Goal: Check status: Check status

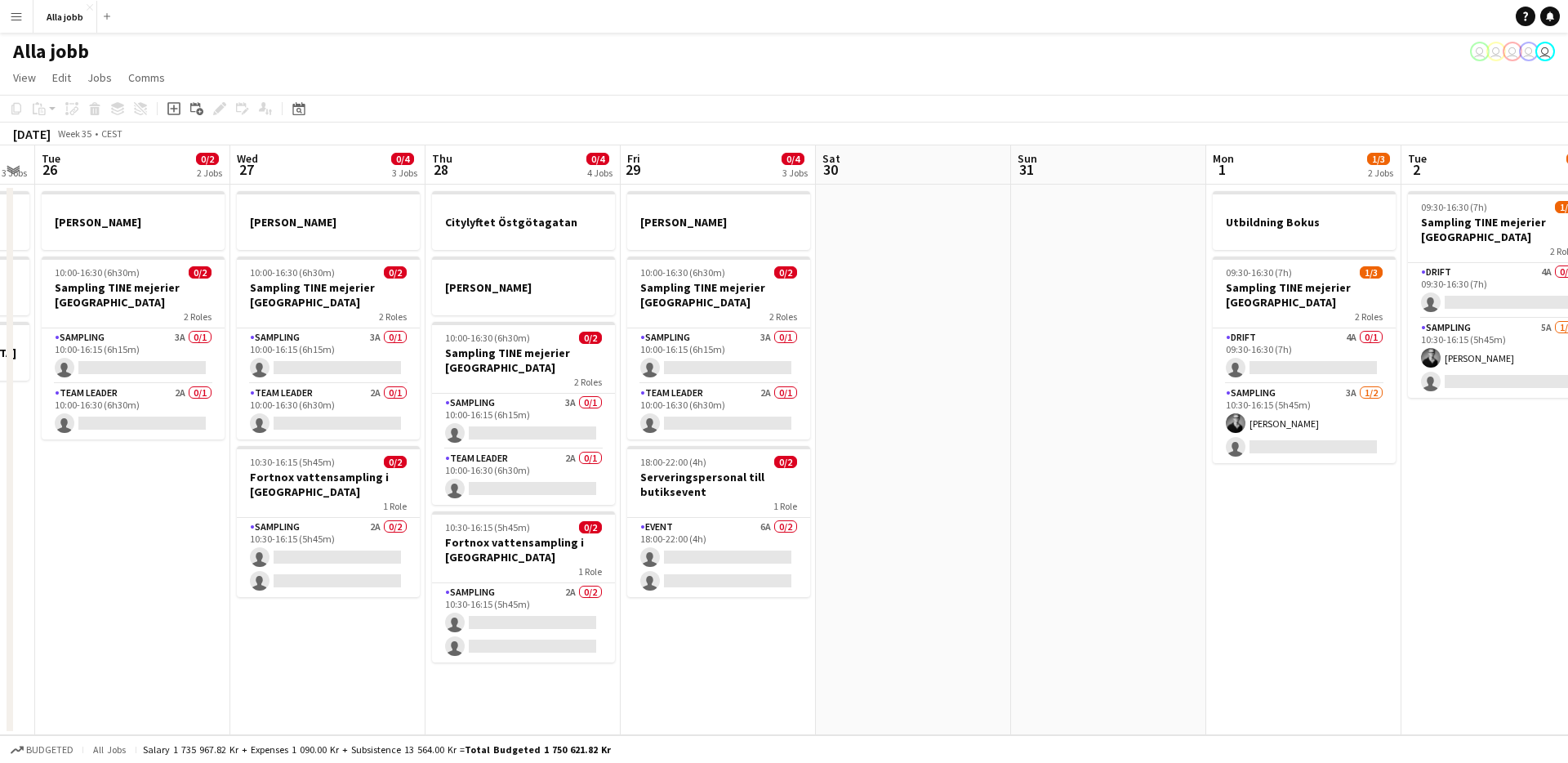
scroll to position [0, 526]
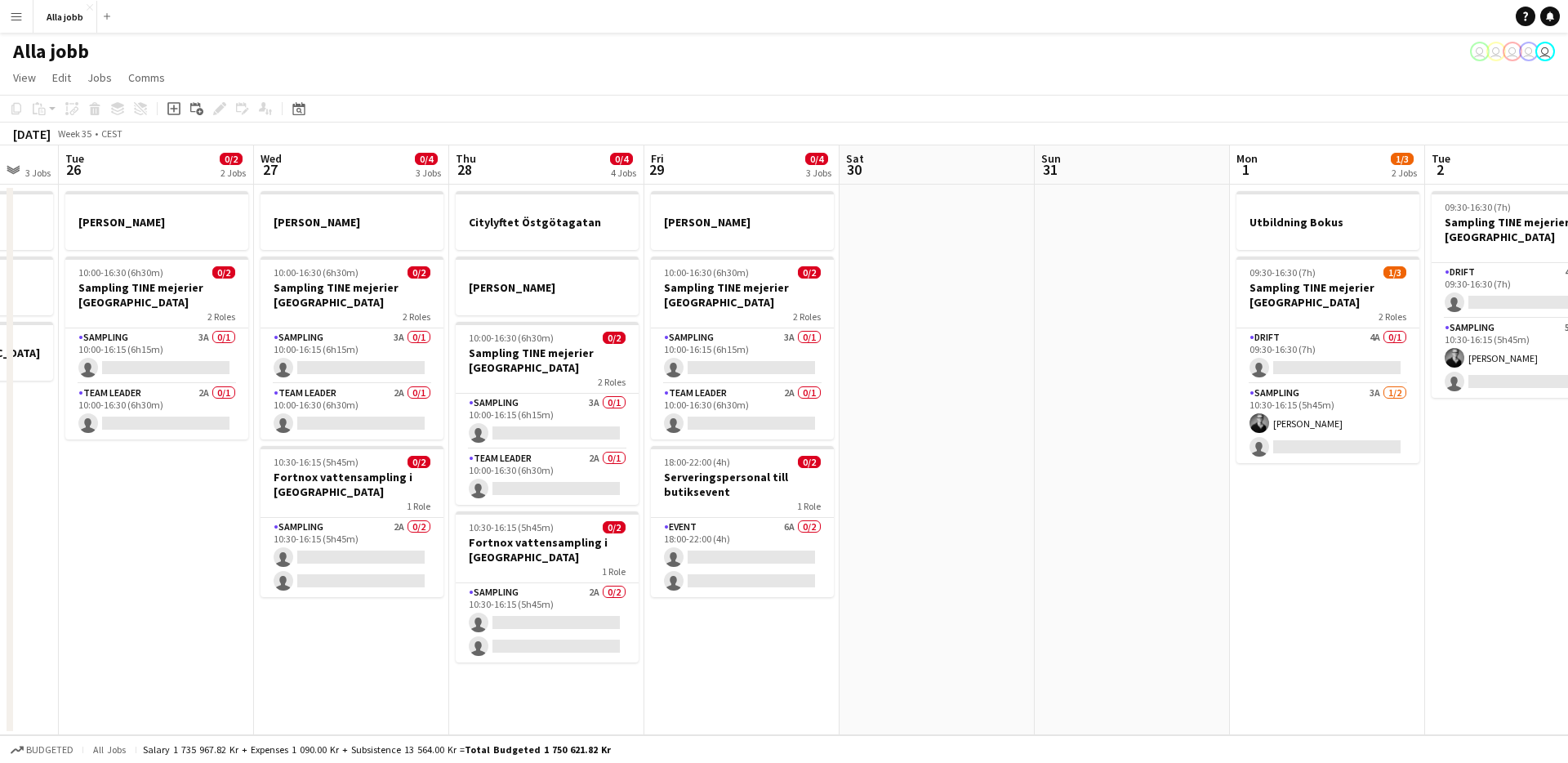
drag, startPoint x: 556, startPoint y: 669, endPoint x: 605, endPoint y: 663, distance: 49.4
click at [605, 663] on app-calendar-viewport "Sat 23 2/2 3 Jobs Sun 24 2 Jobs Mon 25 3 Jobs Tue 26 0/2 2 Jobs Wed 27 0/4 3 Jo…" at bounding box center [784, 441] width 1568 height 590
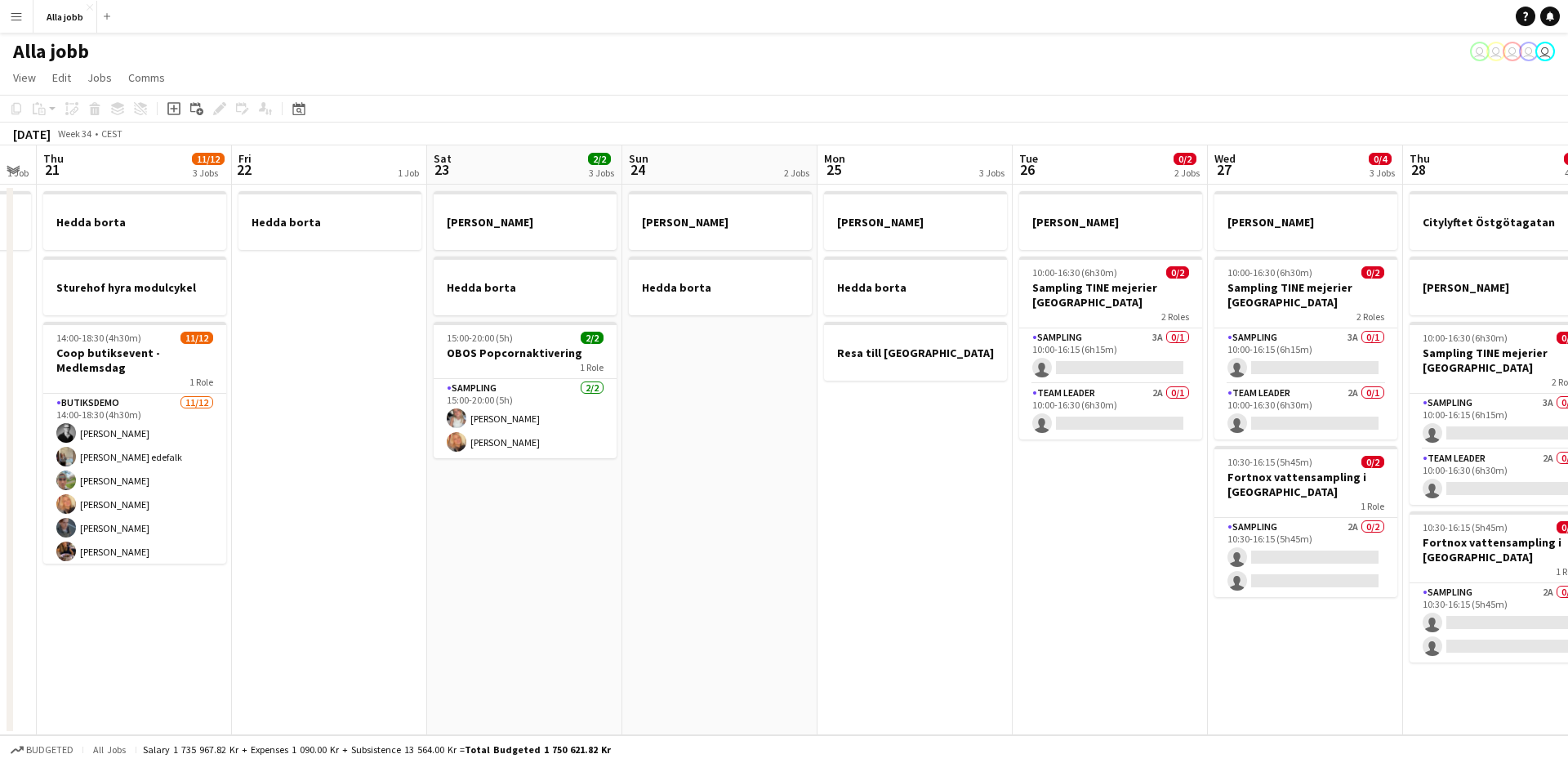
drag, startPoint x: 351, startPoint y: 651, endPoint x: 1181, endPoint y: 606, distance: 831.2
click at [1199, 598] on app-calendar-viewport "Tue 19 Wed 20 1 Job Thu 21 11/12 3 Jobs Fri 22 1 Job Sat 23 2/2 3 Jobs Sun 24 2…" at bounding box center [784, 441] width 1568 height 590
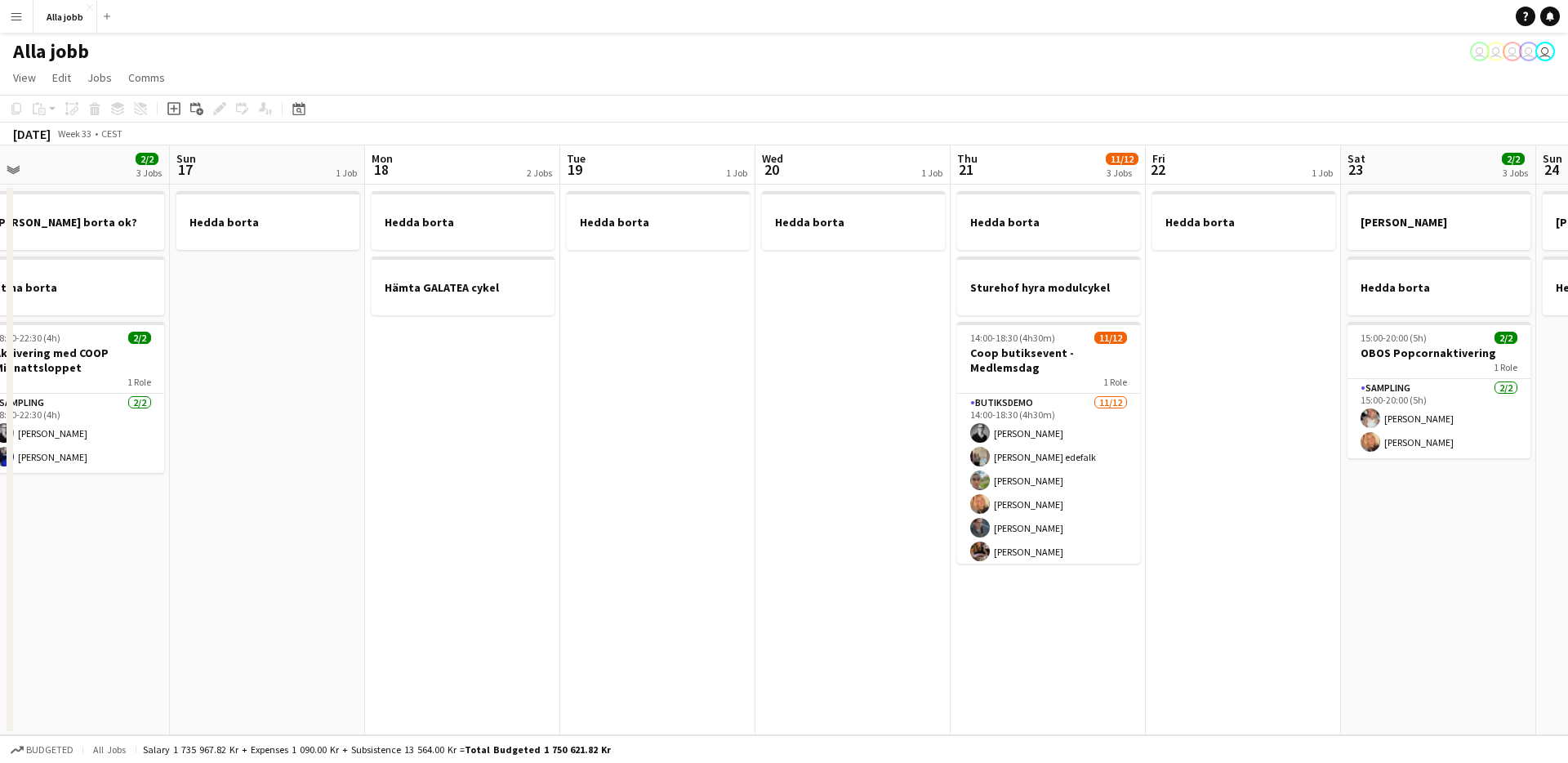
scroll to position [0, 480]
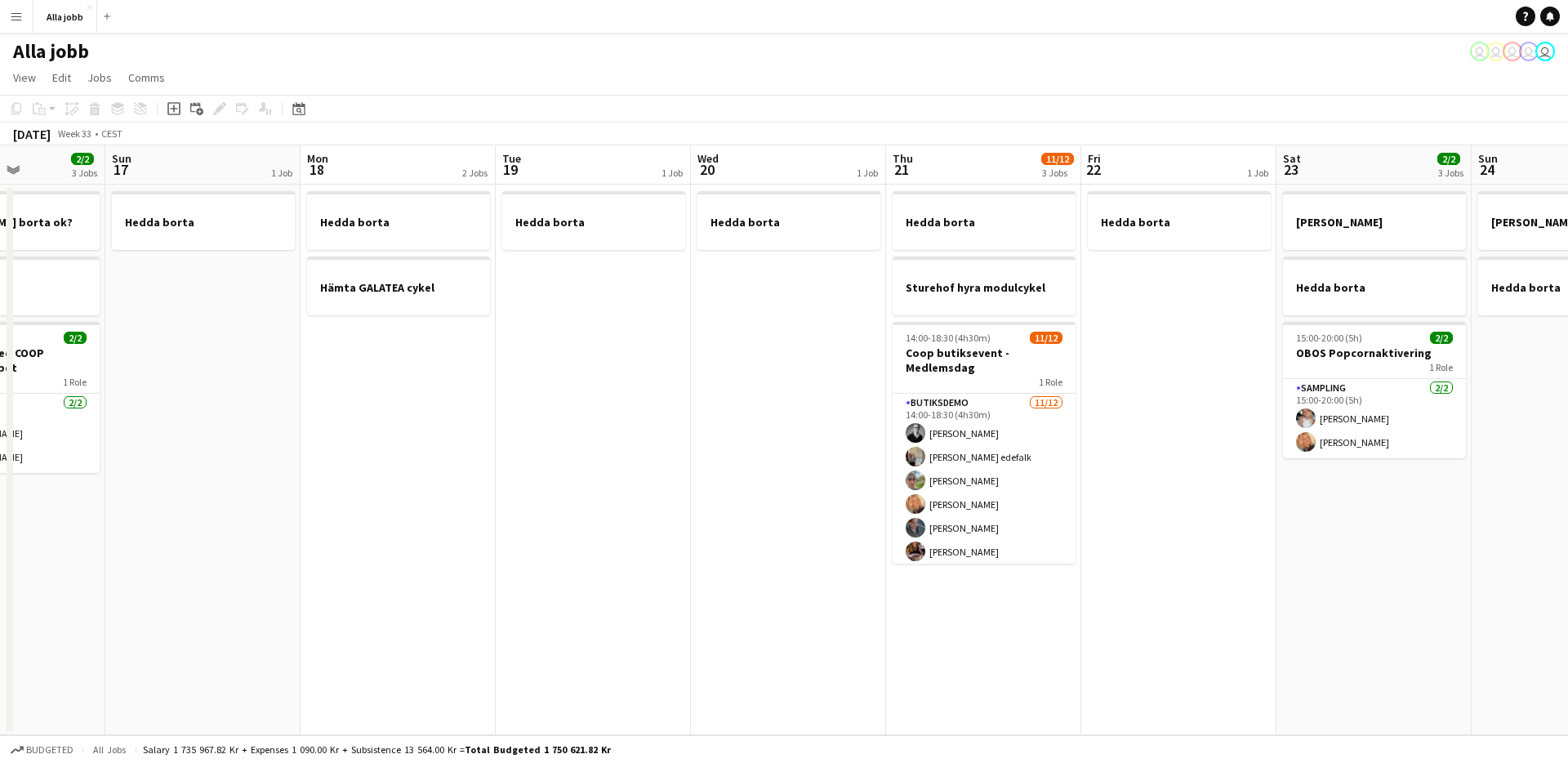
drag, startPoint x: 508, startPoint y: 491, endPoint x: 1450, endPoint y: 565, distance: 944.9
click at [1454, 564] on app-calendar-viewport "Thu 14 Fri 15 Sat 16 2/2 3 Jobs Sun 17 1 Job Mon 18 2 Jobs Tue 19 1 Job Wed 20 …" at bounding box center [784, 441] width 1568 height 590
click at [763, 414] on app-date-cell "Hedda borta" at bounding box center [790, 460] width 195 height 550
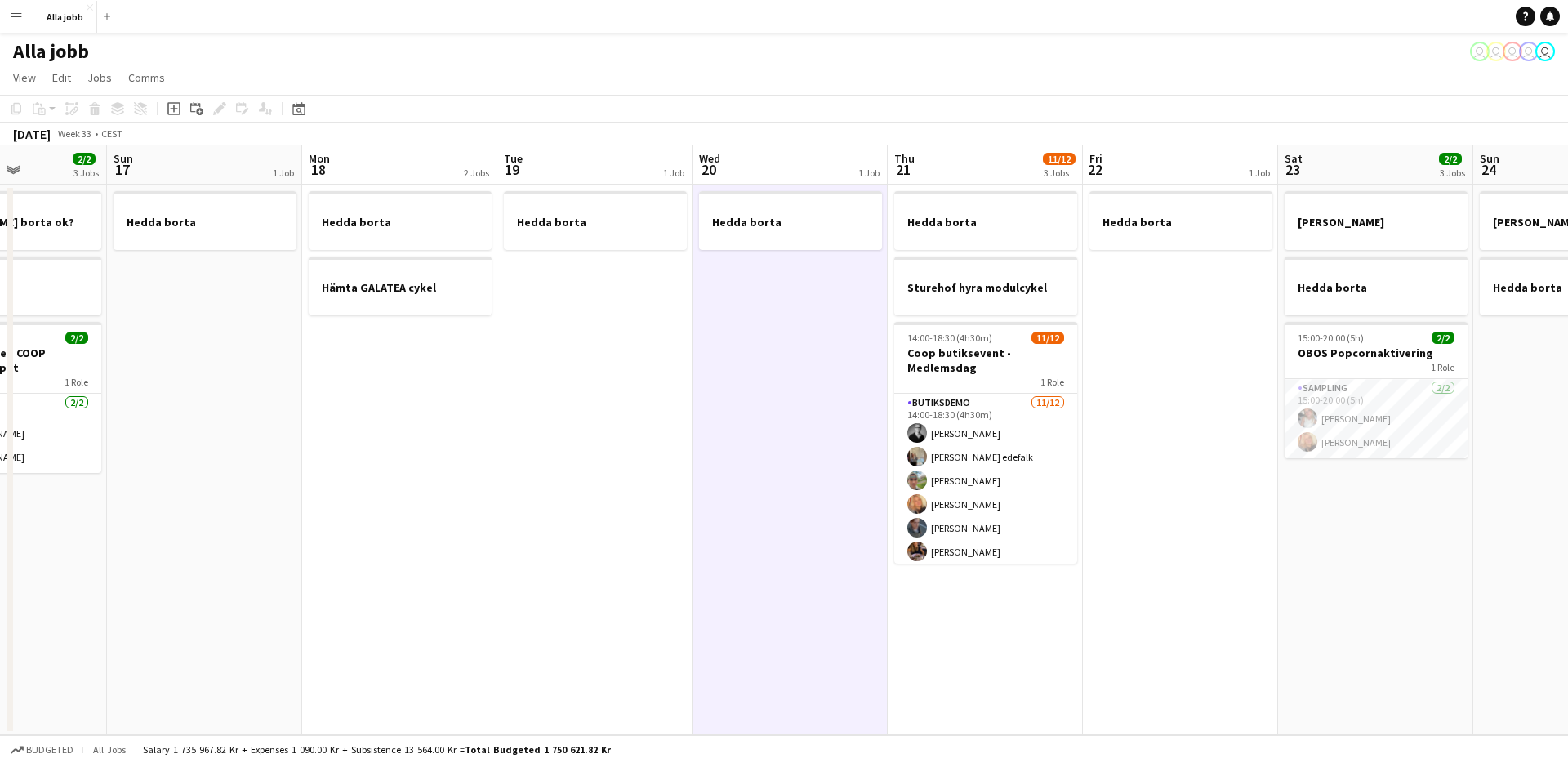
click at [763, 415] on app-date-cell "Hedda borta" at bounding box center [790, 460] width 195 height 550
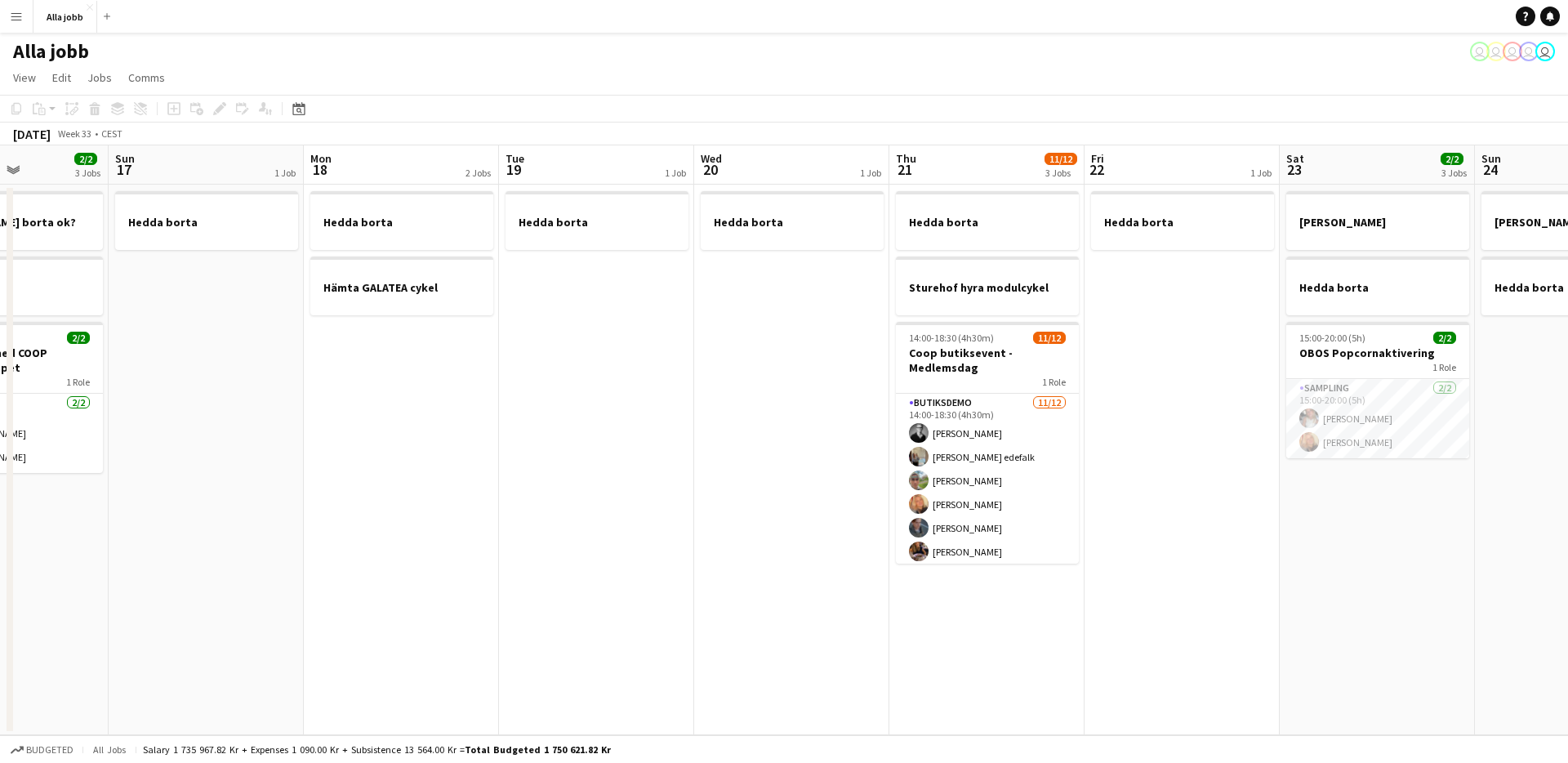
scroll to position [0, 347]
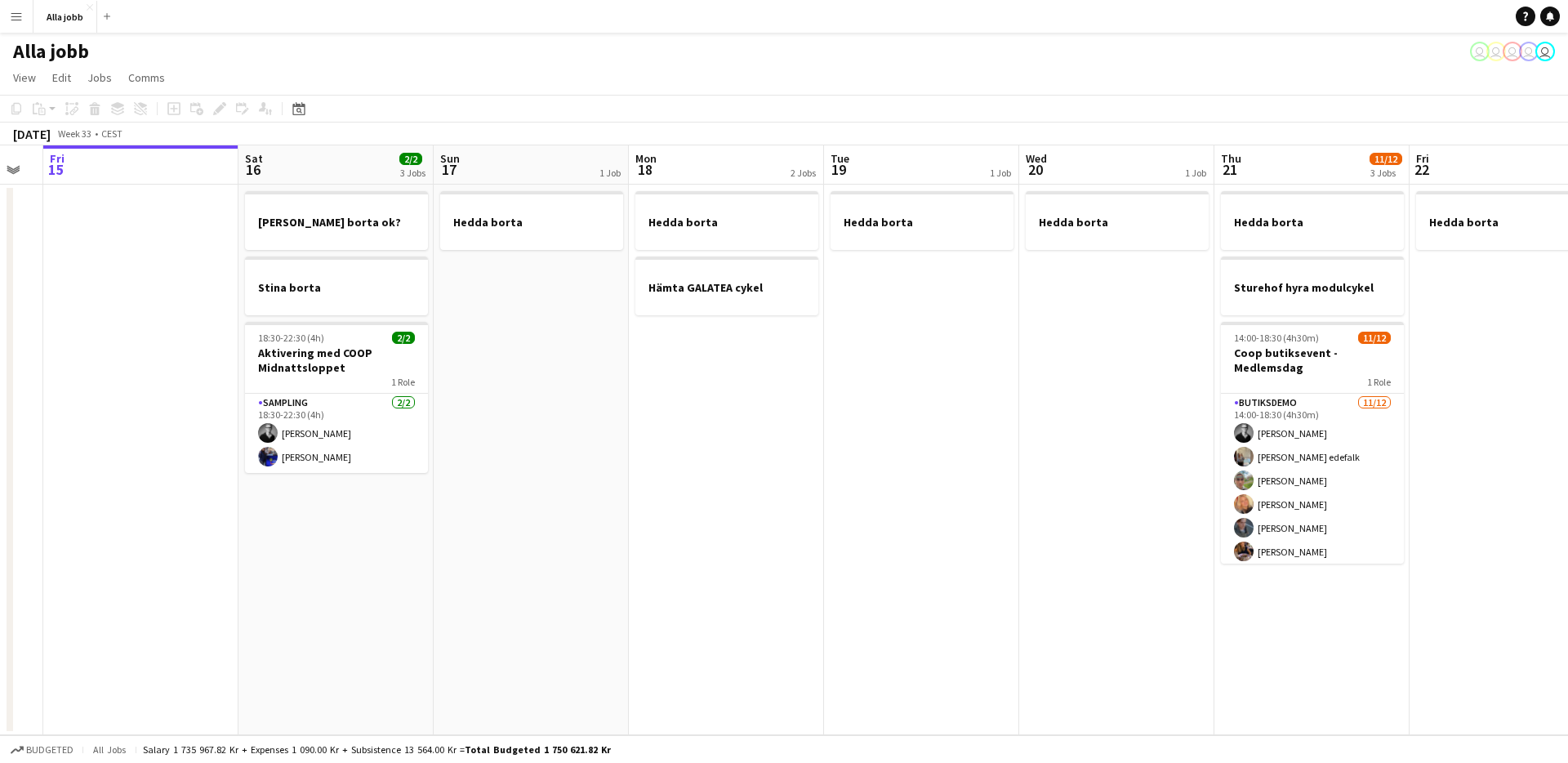
drag, startPoint x: 767, startPoint y: 428, endPoint x: 1094, endPoint y: 425, distance: 327.0
click at [1094, 425] on app-calendar-viewport "Wed 13 1 Job Thu 14 Fri 15 Sat 16 2/2 3 Jobs Sun 17 1 Job Mon 18 2 Jobs Tue 19 …" at bounding box center [784, 441] width 1568 height 590
click at [993, 470] on app-date-cell "Hedda borta" at bounding box center [922, 460] width 195 height 550
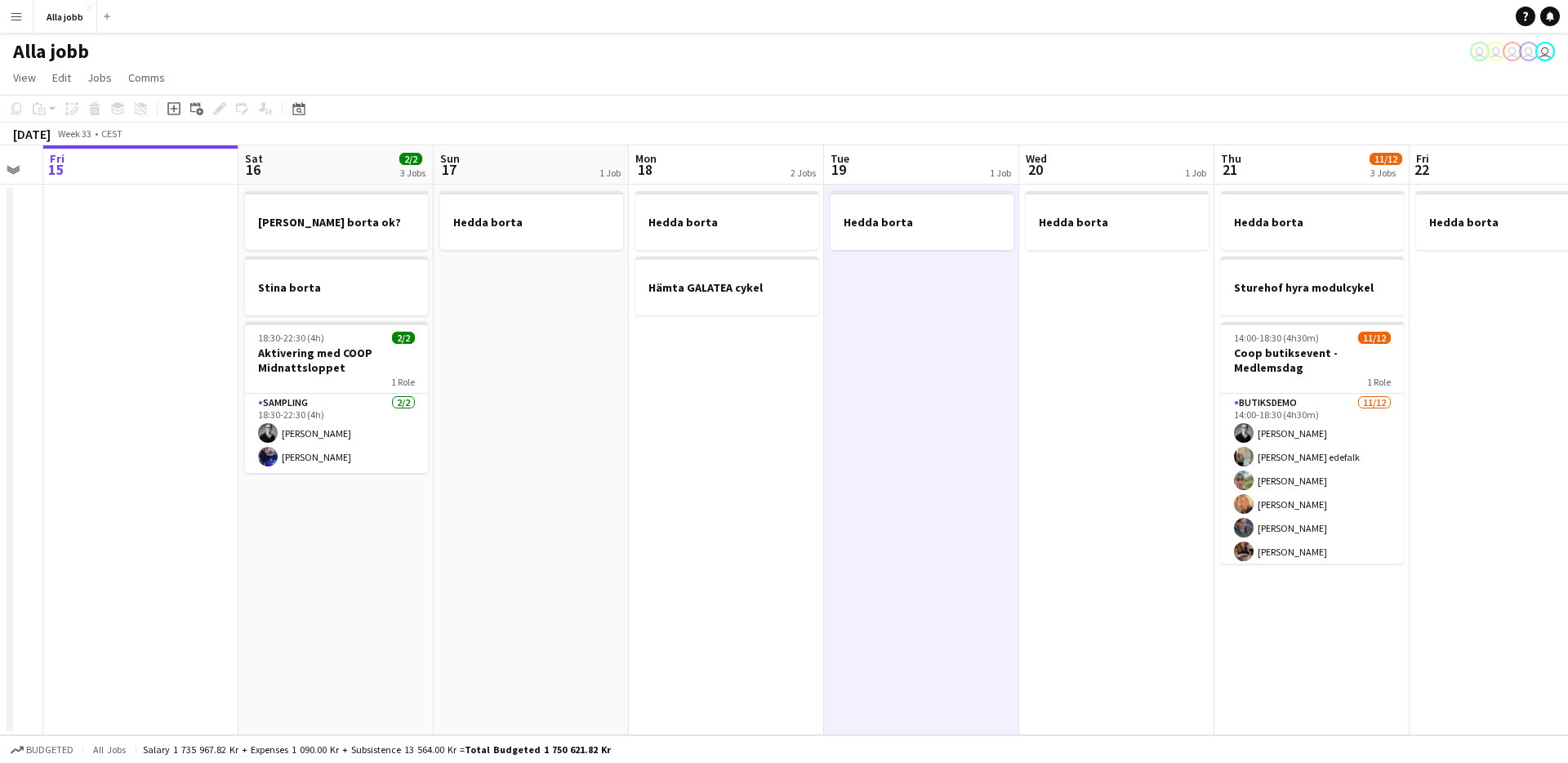
click at [569, 413] on app-date-cell "Hedda borta" at bounding box center [532, 460] width 195 height 550
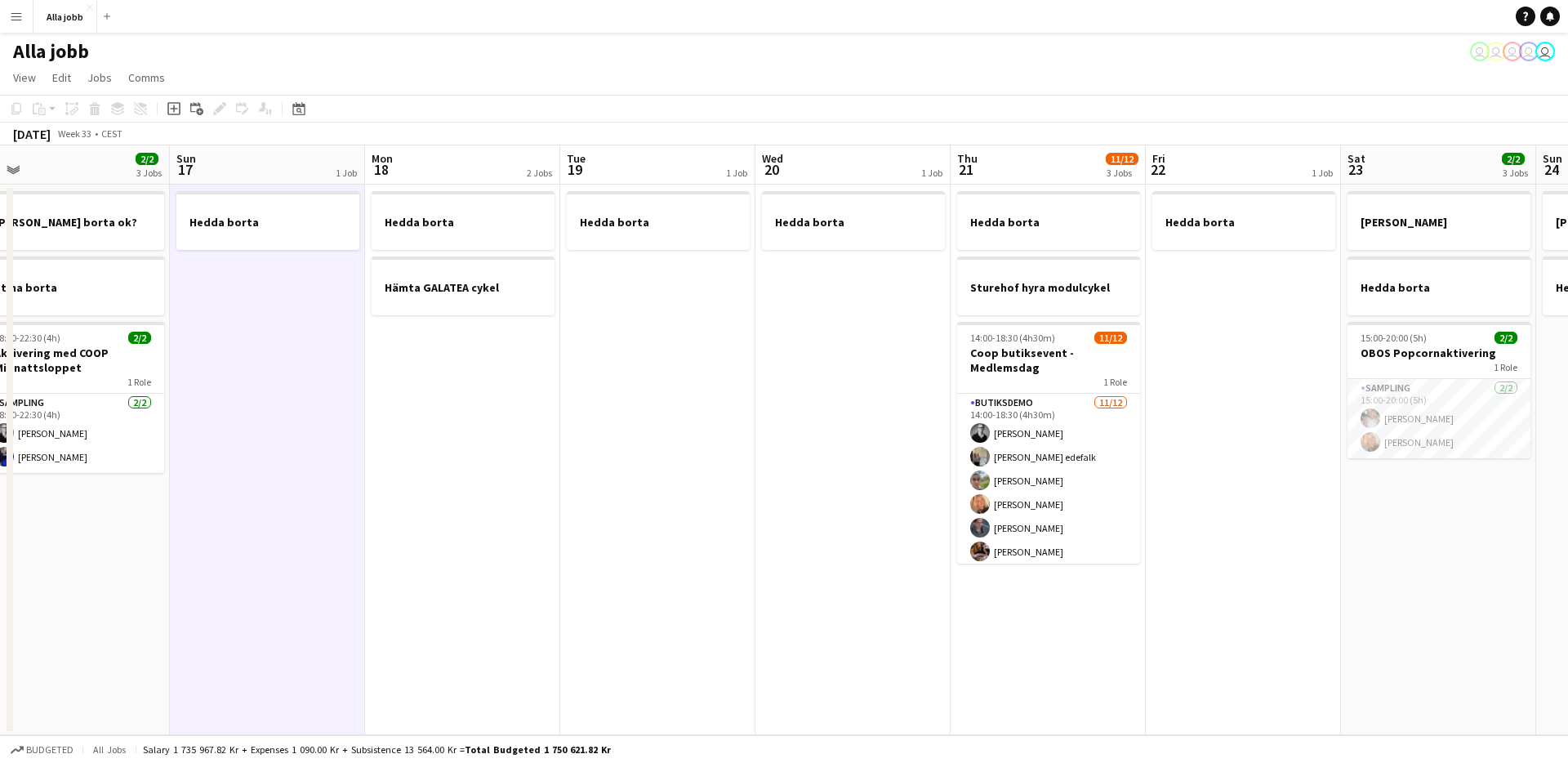
drag, startPoint x: 763, startPoint y: 495, endPoint x: 497, endPoint y: 538, distance: 269.5
click at [491, 538] on app-calendar-viewport "Wed 13 1 Job Thu 14 Fri 15 Sat 16 2/2 3 Jobs Sun 17 1 Job Mon 18 2 Jobs Tue 19 …" at bounding box center [784, 441] width 1568 height 590
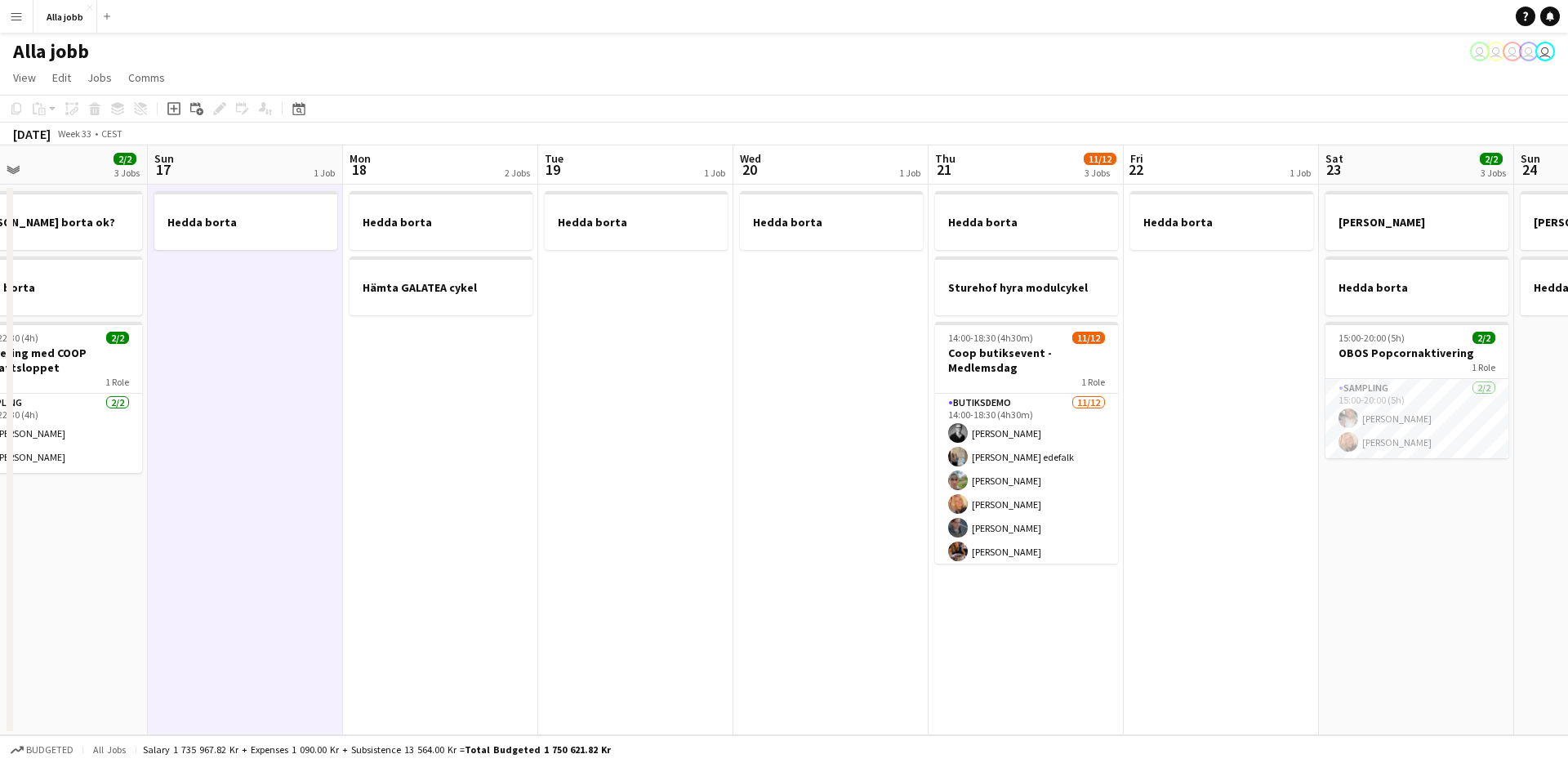
click at [502, 538] on app-date-cell "Hedda borta Hämta GALATEA cykel" at bounding box center [441, 460] width 195 height 550
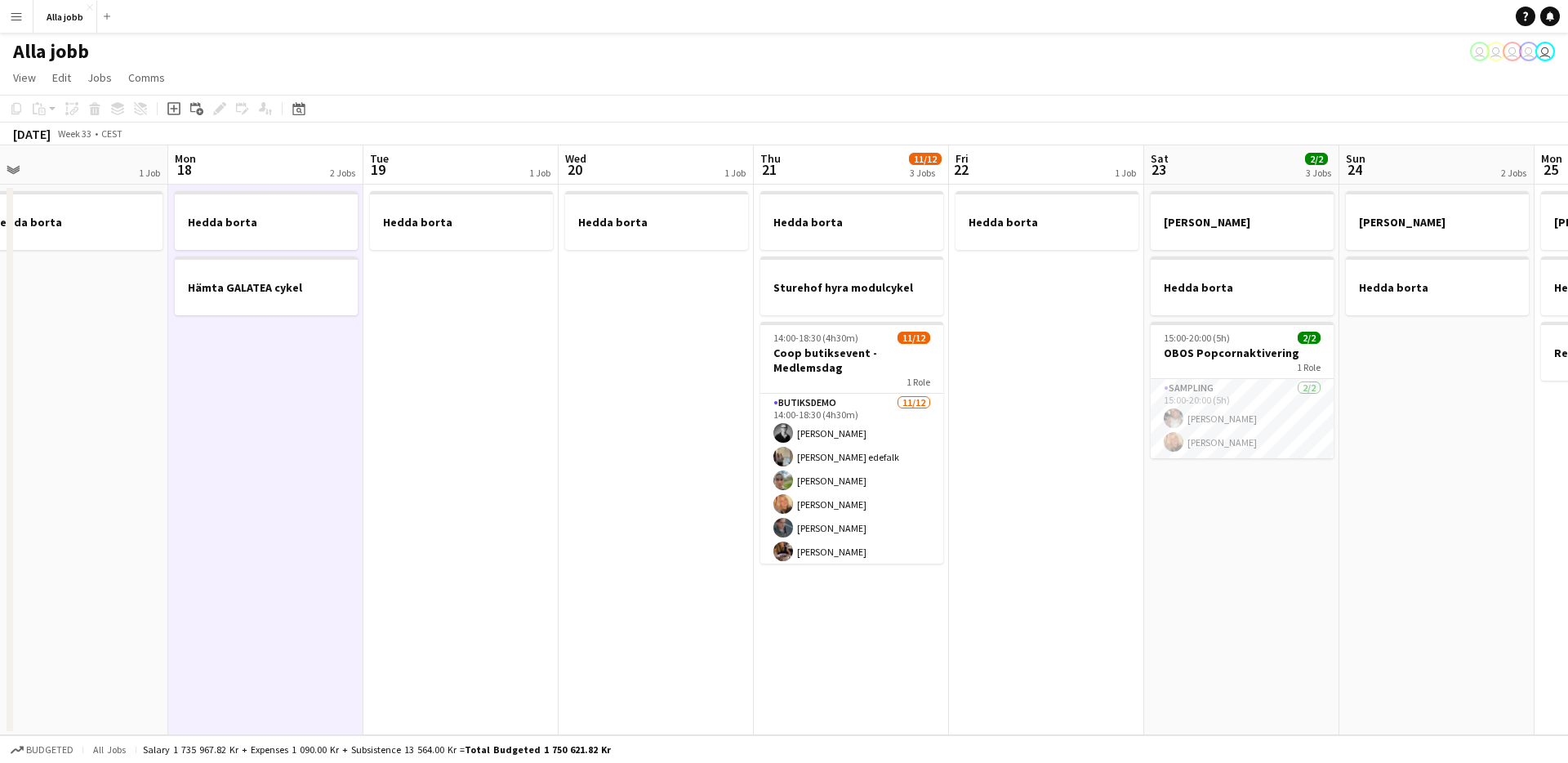
drag, startPoint x: 833, startPoint y: 572, endPoint x: 656, endPoint y: 565, distance: 177.1
click at [656, 565] on app-calendar-viewport "Wed 13 1 Job Thu 14 Fri 15 Sat 16 2/2 3 Jobs Sun 17 1 Job Mon 18 2 Jobs Tue 19 …" at bounding box center [784, 441] width 1568 height 590
click at [785, 620] on app-date-cell "Hedda borta Sturehof hyra modulcykel 14:00-18:30 (4h30m) 11/12 Coop butiksevent…" at bounding box center [850, 460] width 195 height 550
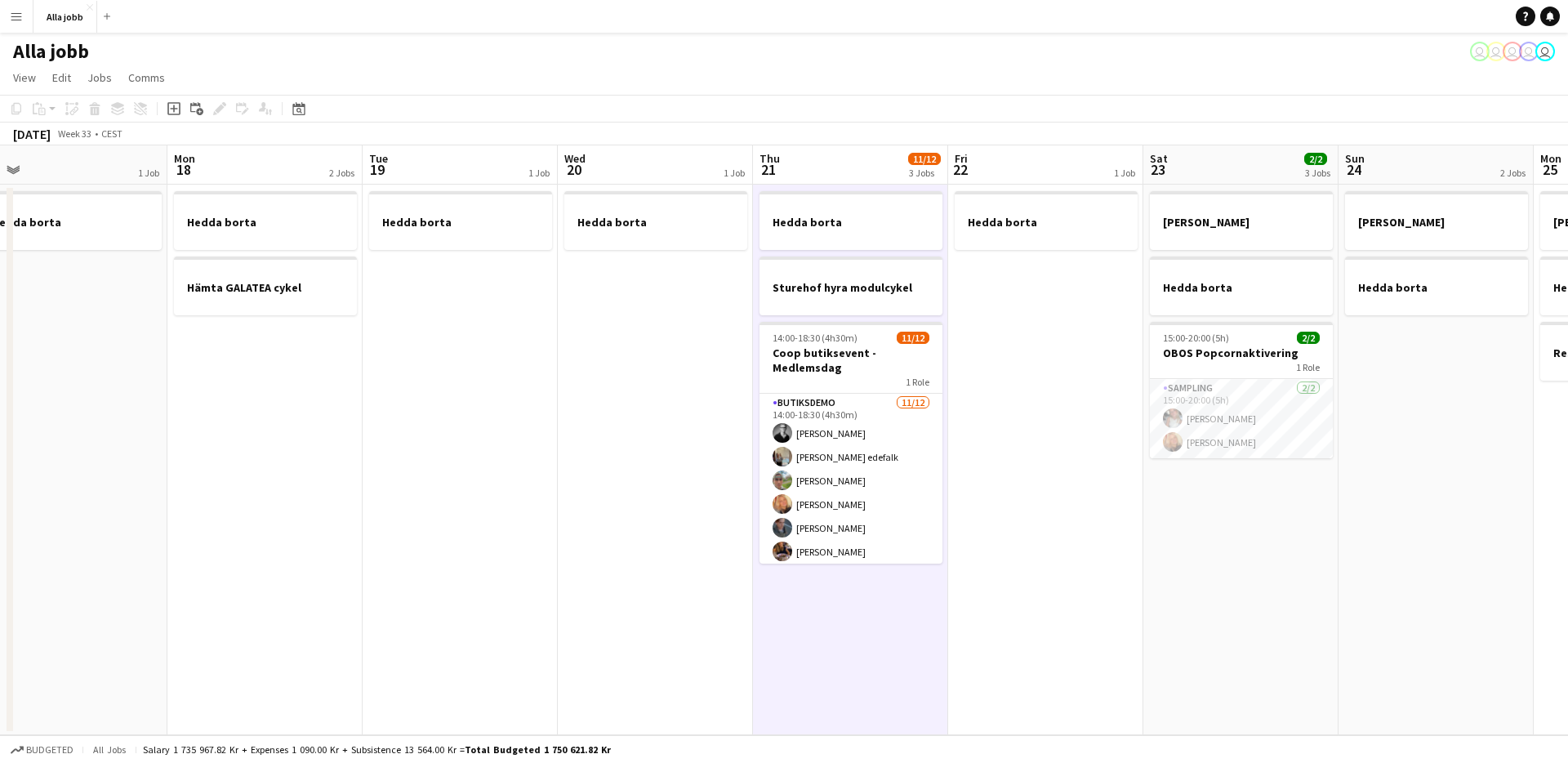
scroll to position [0, 803]
click at [1153, 637] on app-calendar-viewport "Wed 13 1 Job Thu 14 Fri 15 Sat 16 2/2 3 Jobs Sun 17 1 Job Mon 18 2 Jobs Tue 19 …" at bounding box center [784, 441] width 1568 height 590
click at [1154, 636] on app-date-cell "Emil borta Hedda borta 15:00-20:00 (5h) 2/2 OBOS Popcornaktivering 1 Role Sampl…" at bounding box center [1246, 460] width 195 height 550
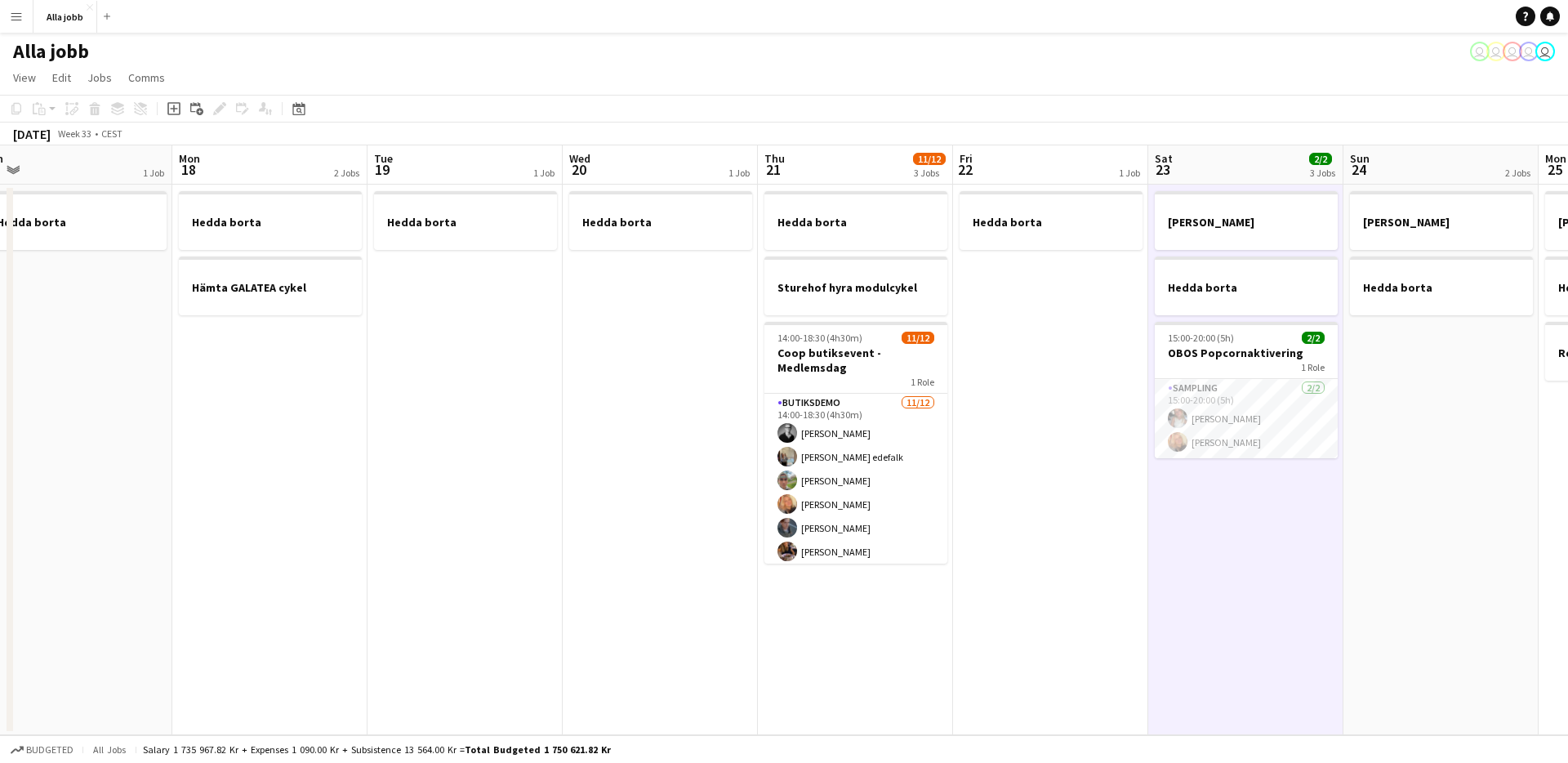
click at [1074, 618] on app-date-cell "Hedda borta" at bounding box center [1051, 460] width 195 height 550
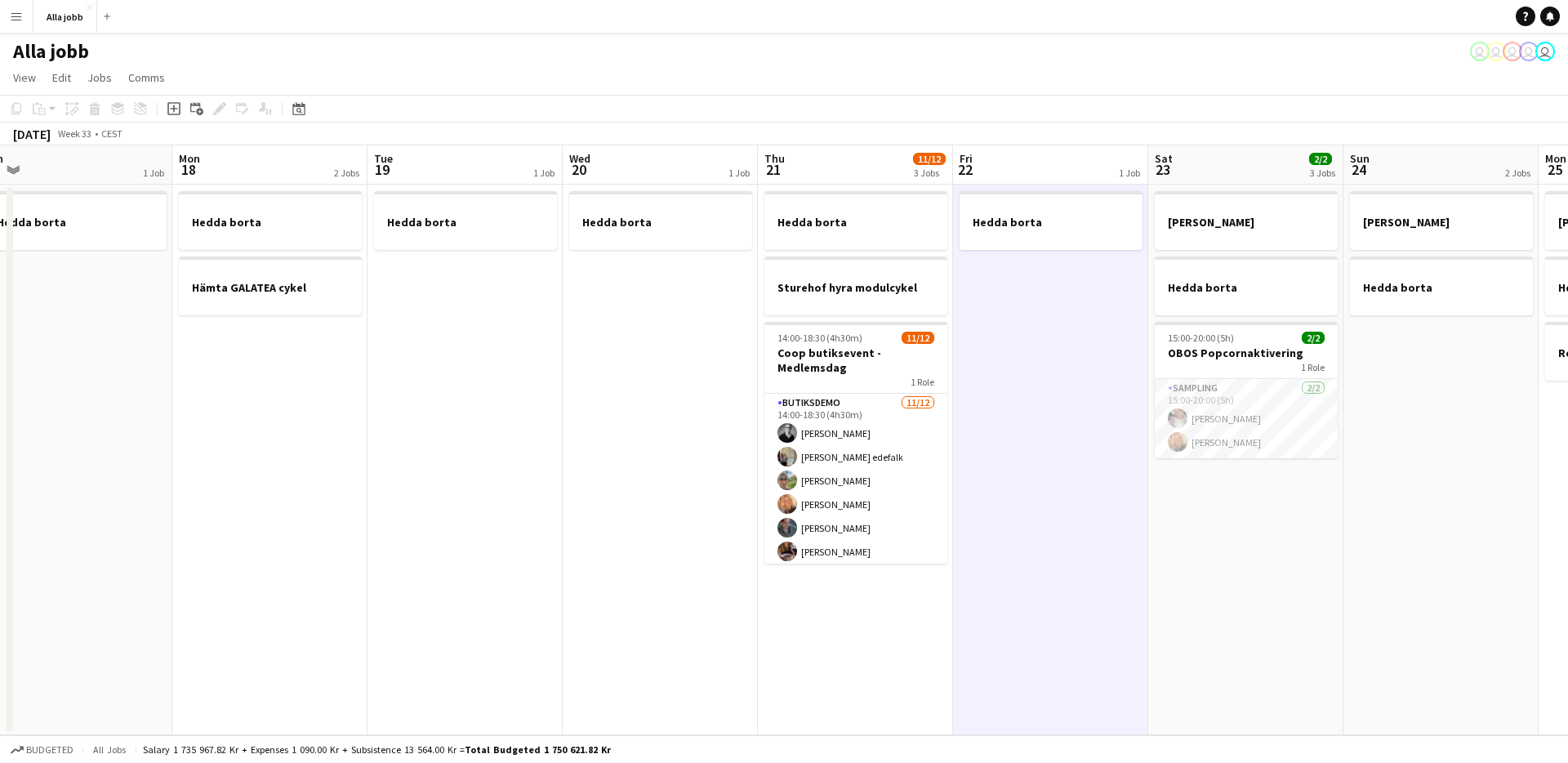
click at [1069, 616] on app-date-cell "Hedda borta" at bounding box center [1051, 460] width 195 height 550
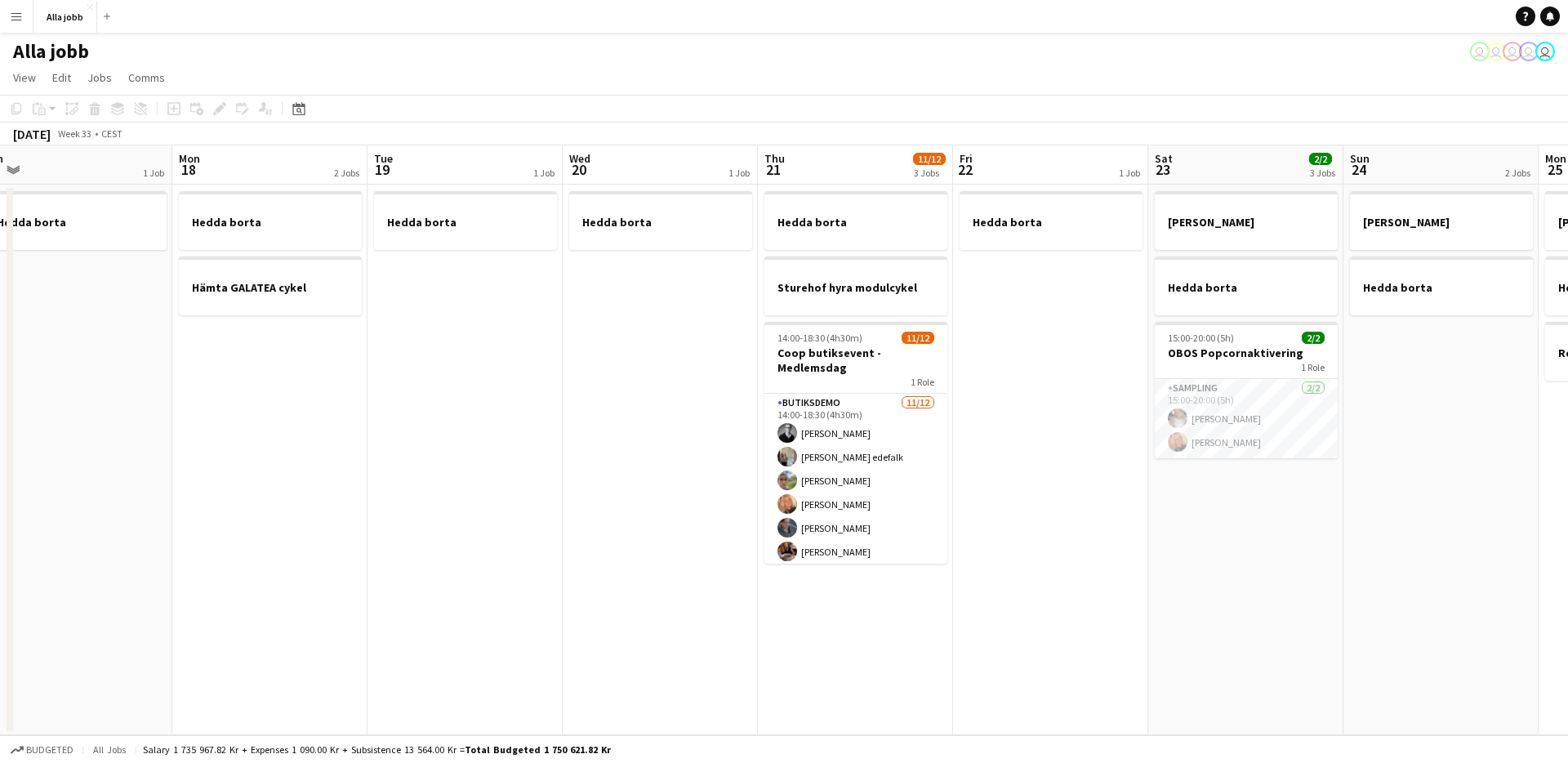
click at [935, 614] on app-date-cell "Hedda borta Sturehof hyra modulcykel 14:00-18:30 (4h30m) 11/12 Coop butiksevent…" at bounding box center [856, 460] width 195 height 550
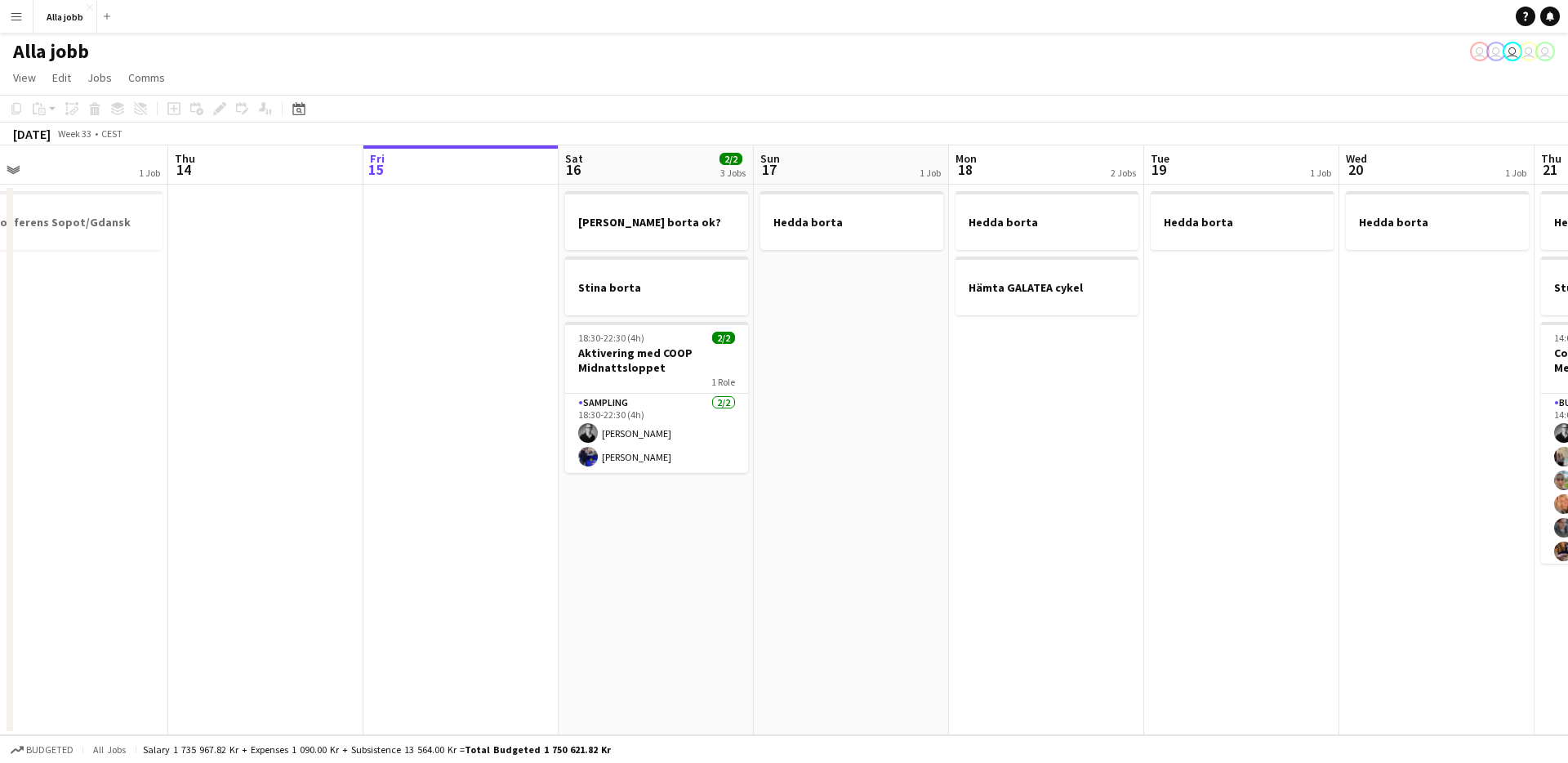
scroll to position [0, 415]
drag, startPoint x: 657, startPoint y: 435, endPoint x: 811, endPoint y: 467, distance: 157.3
click at [811, 467] on app-calendar-viewport "Mon 11 Tue 12 1 Job Wed 13 1 Job Thu 14 Fri 15 Sat 16 2/2 3 Jobs Sun 17 1 Job M…" at bounding box center [784, 441] width 1568 height 590
click at [612, 514] on app-date-cell "[PERSON_NAME] borta ok? Stina borta 18:30-22:30 (4h) 2/2 Aktivering med COOP Mi…" at bounding box center [658, 460] width 195 height 550
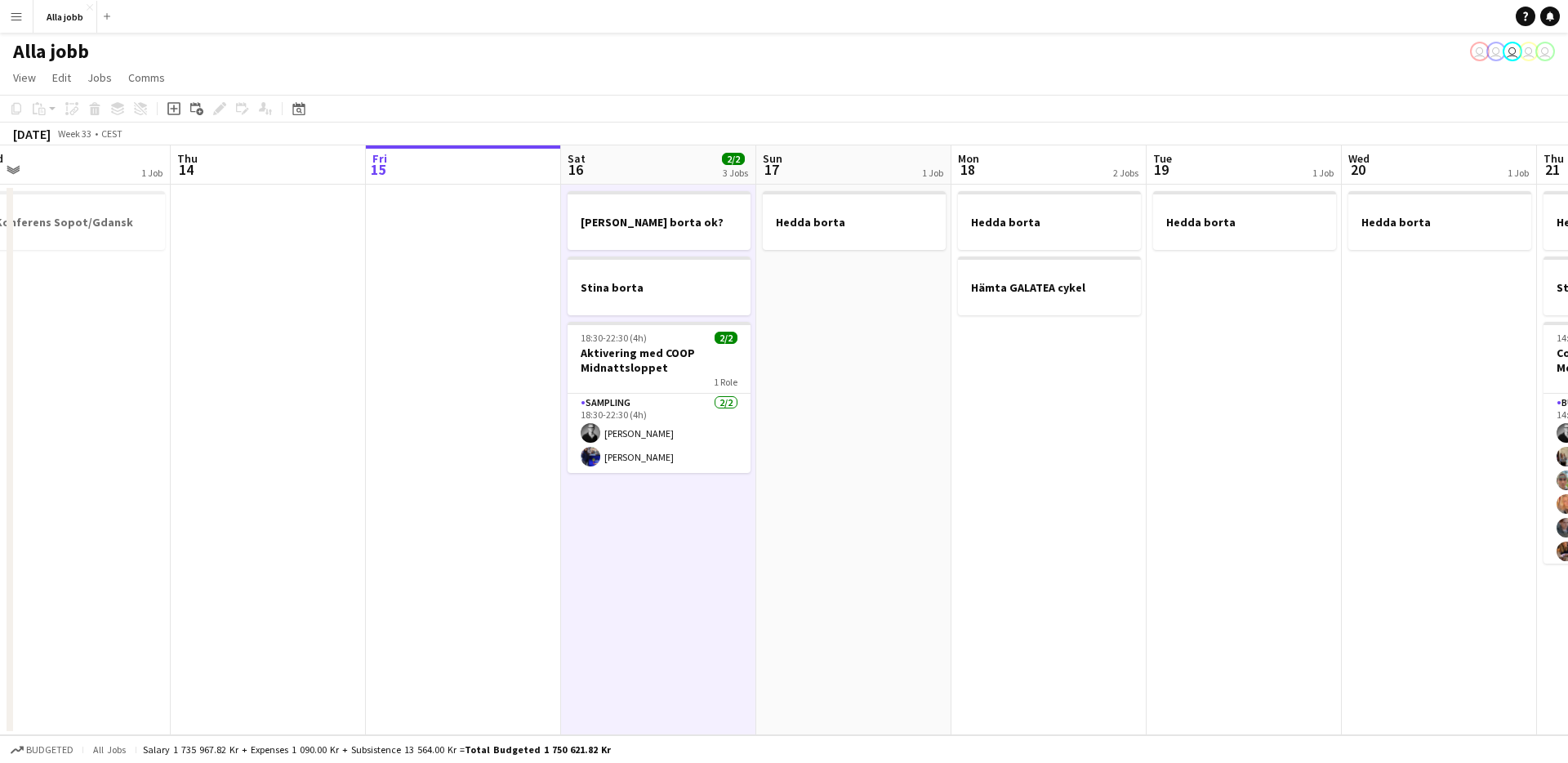
click at [612, 514] on app-date-cell "[PERSON_NAME] borta ok? Stina borta 18:30-22:30 (4h) 2/2 Aktivering med COOP Mi…" at bounding box center [658, 460] width 195 height 550
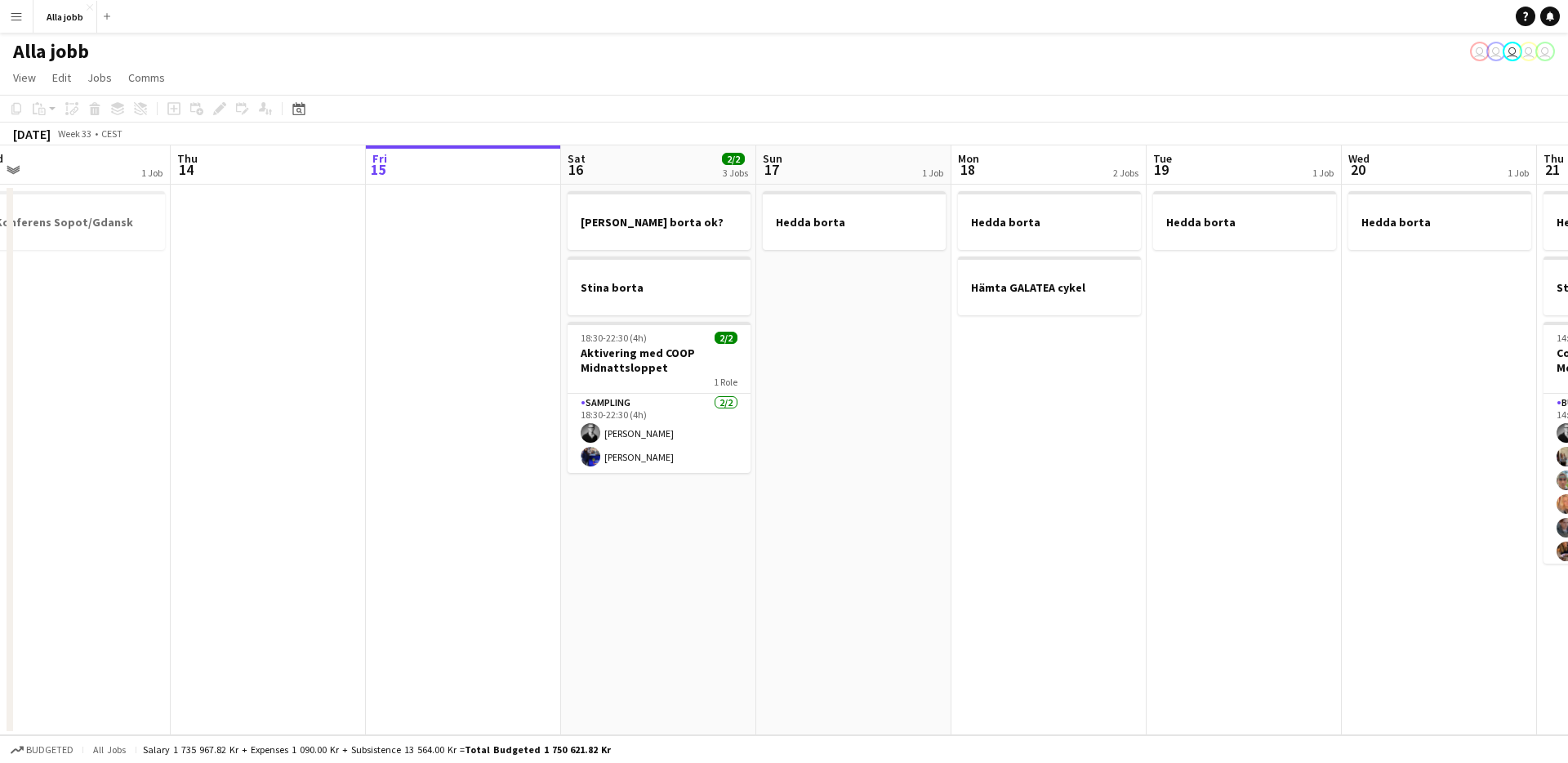
click at [472, 454] on app-date-cell at bounding box center [464, 460] width 195 height 550
click at [473, 453] on app-date-cell at bounding box center [464, 460] width 195 height 550
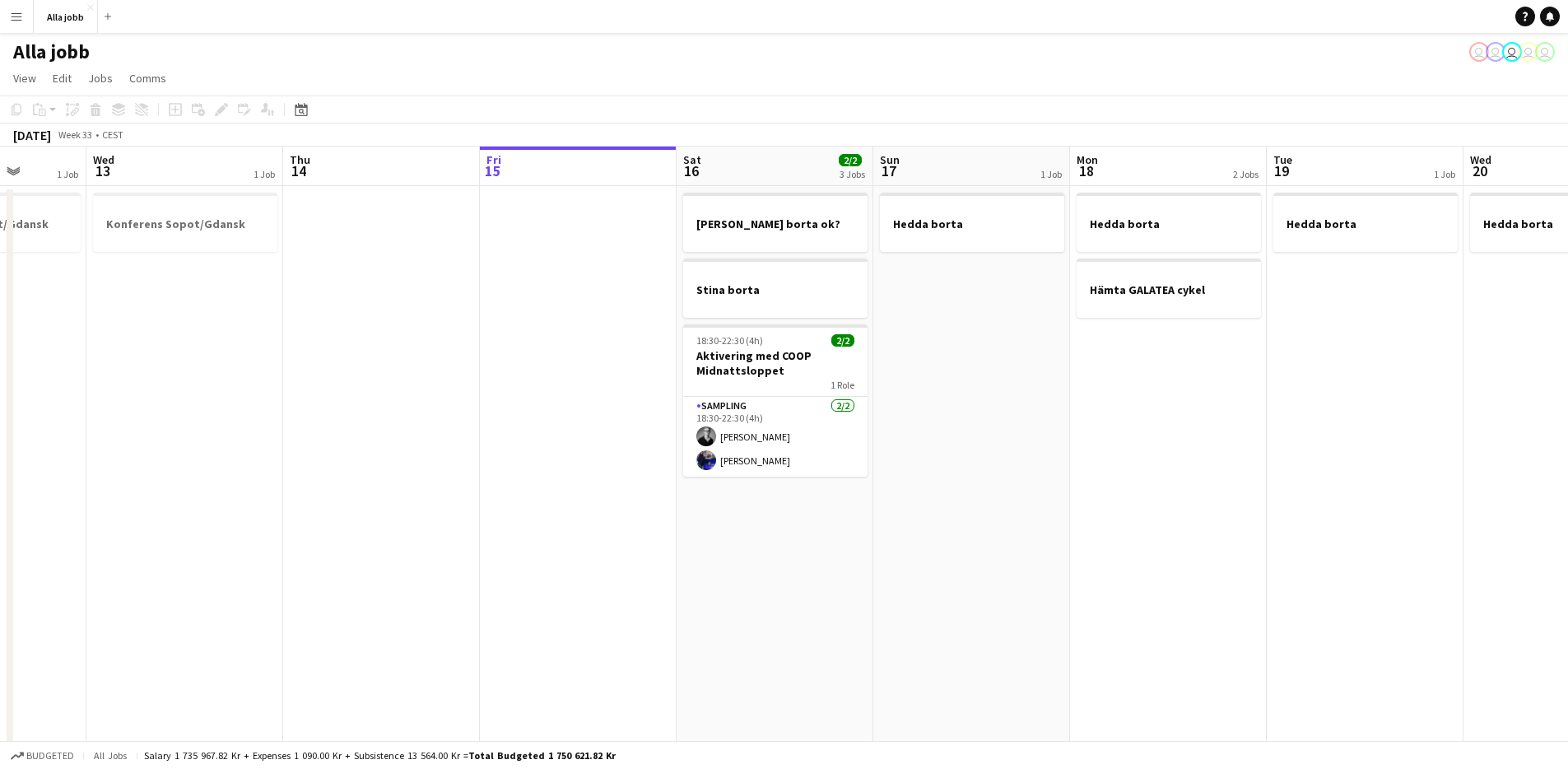
drag, startPoint x: 754, startPoint y: 365, endPoint x: 467, endPoint y: 381, distance: 287.4
click at [467, 382] on app-calendar-viewport "Sat 9 9/9 6 Jobs Sun 10 2/2 2 Jobs Mon 11 Tue 12 1 Job Wed 13 1 Job Thu 14 Fri …" at bounding box center [784, 575] width 1568 height 857
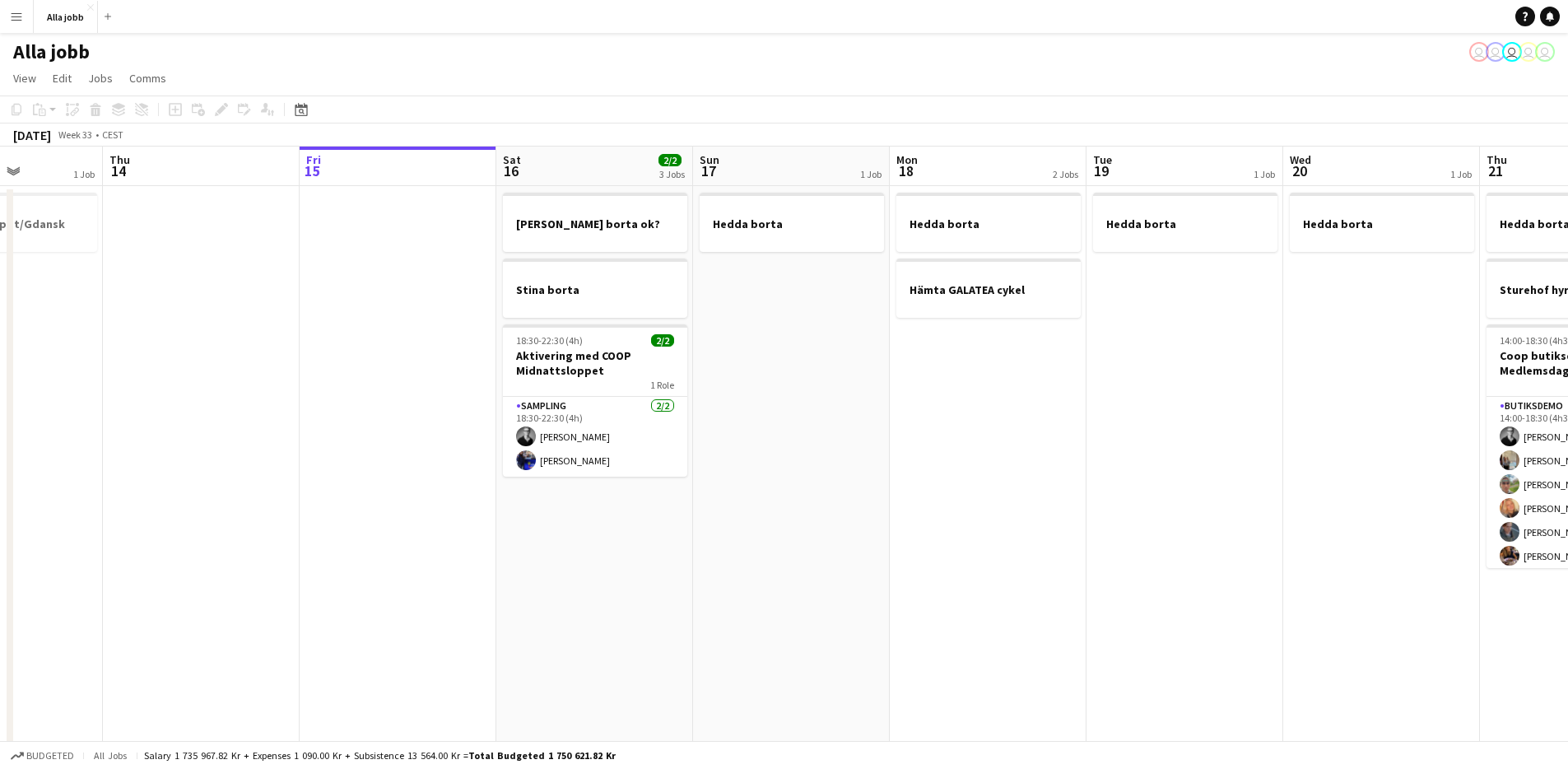
click at [450, 392] on app-date-cell at bounding box center [398, 594] width 197 height 817
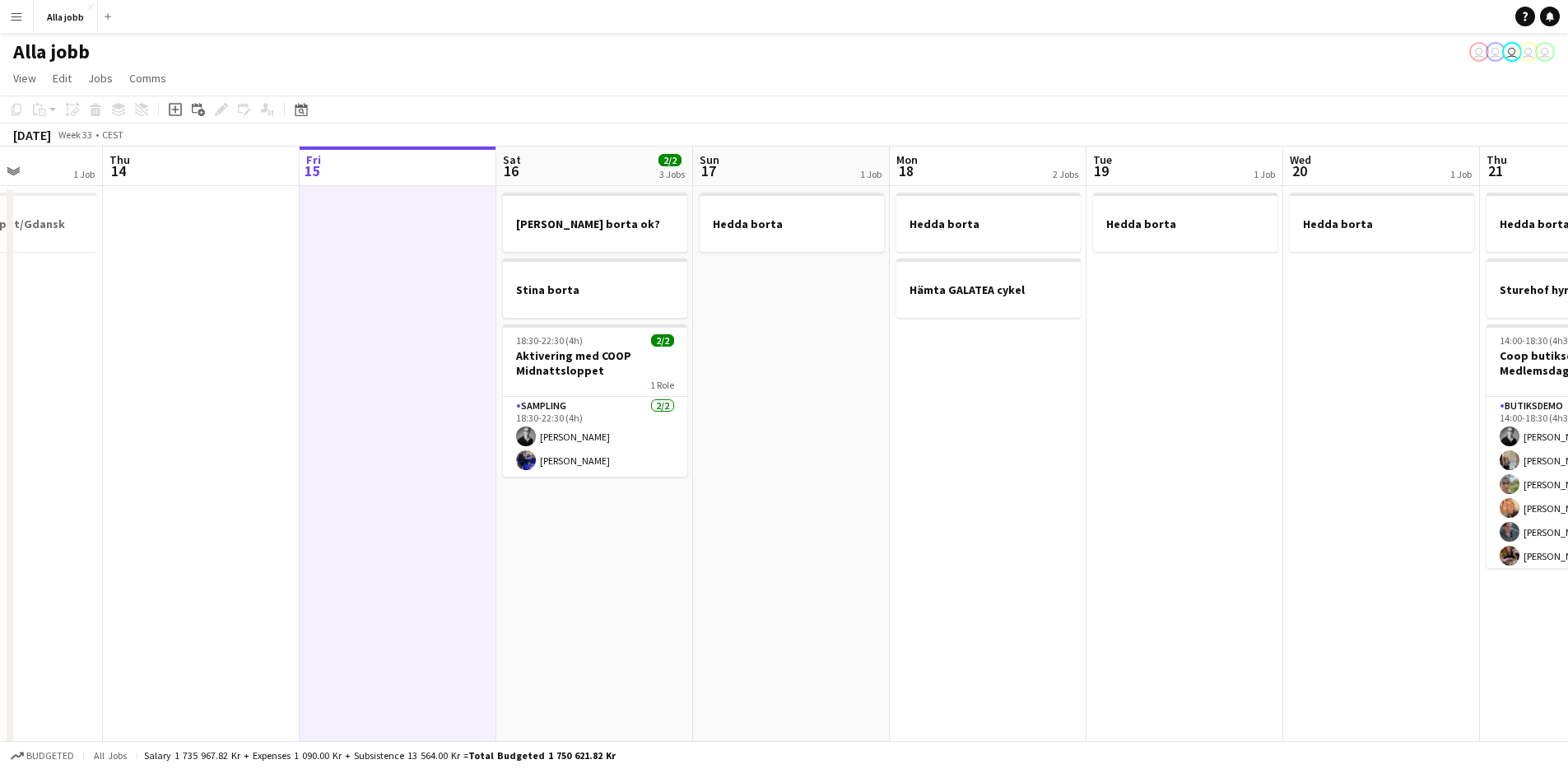
click at [576, 510] on app-date-cell "[PERSON_NAME] borta ok? Stina borta 18:30-22:30 (4h) 2/2 Aktivering med COOP Mi…" at bounding box center [594, 594] width 197 height 817
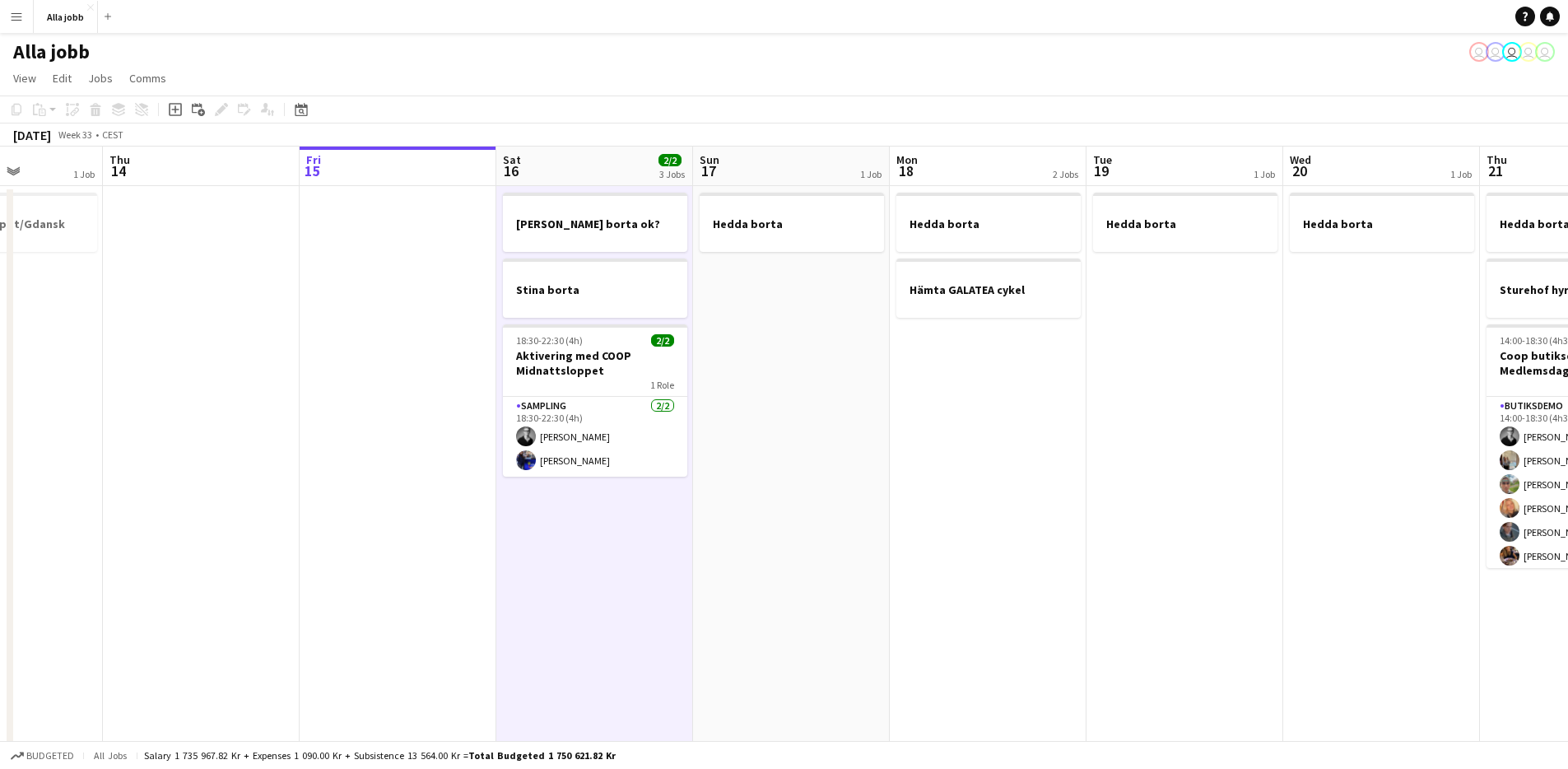
click at [739, 487] on app-date-cell "Hedda borta" at bounding box center [791, 594] width 197 height 817
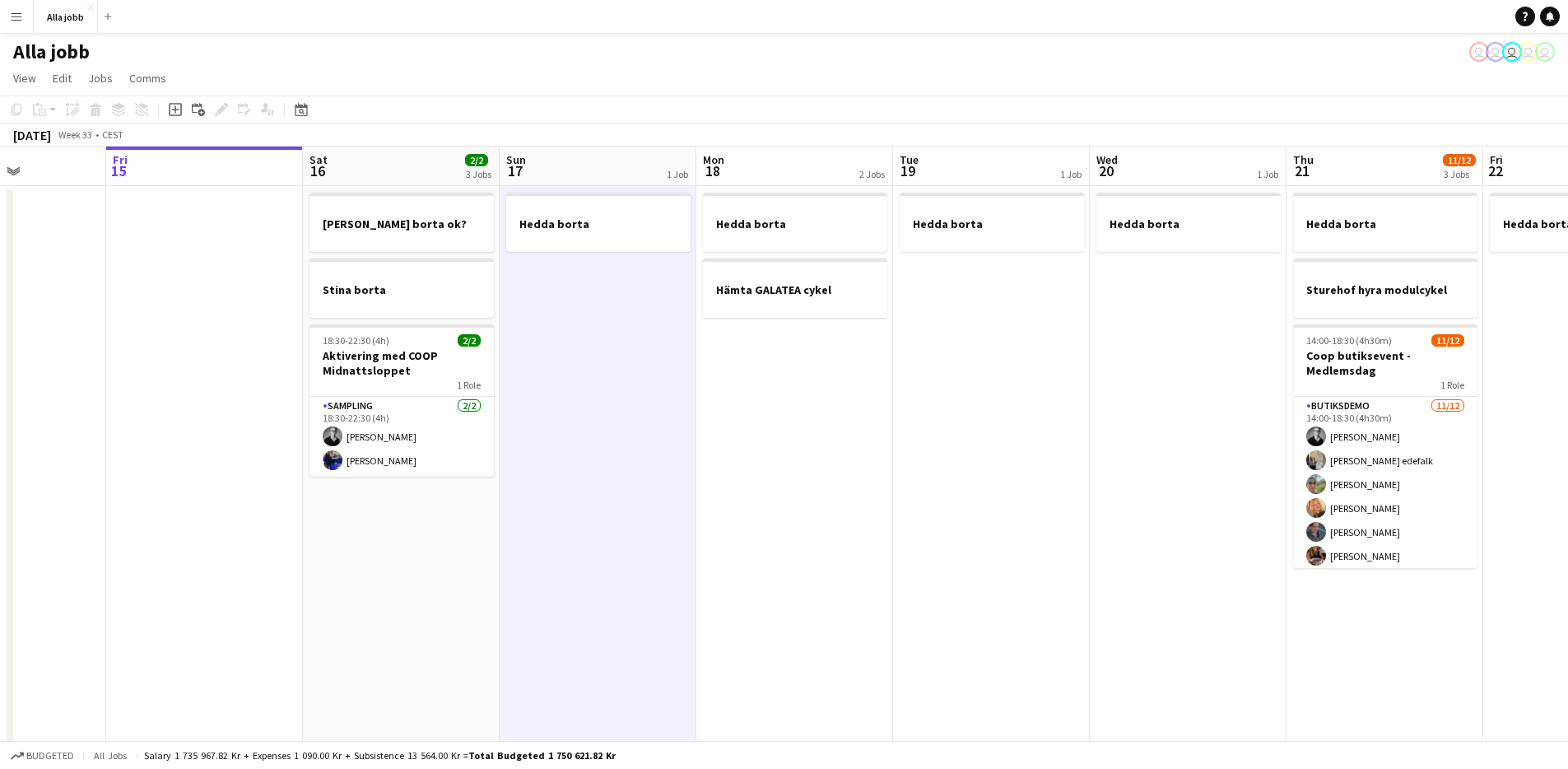
scroll to position [0, 695]
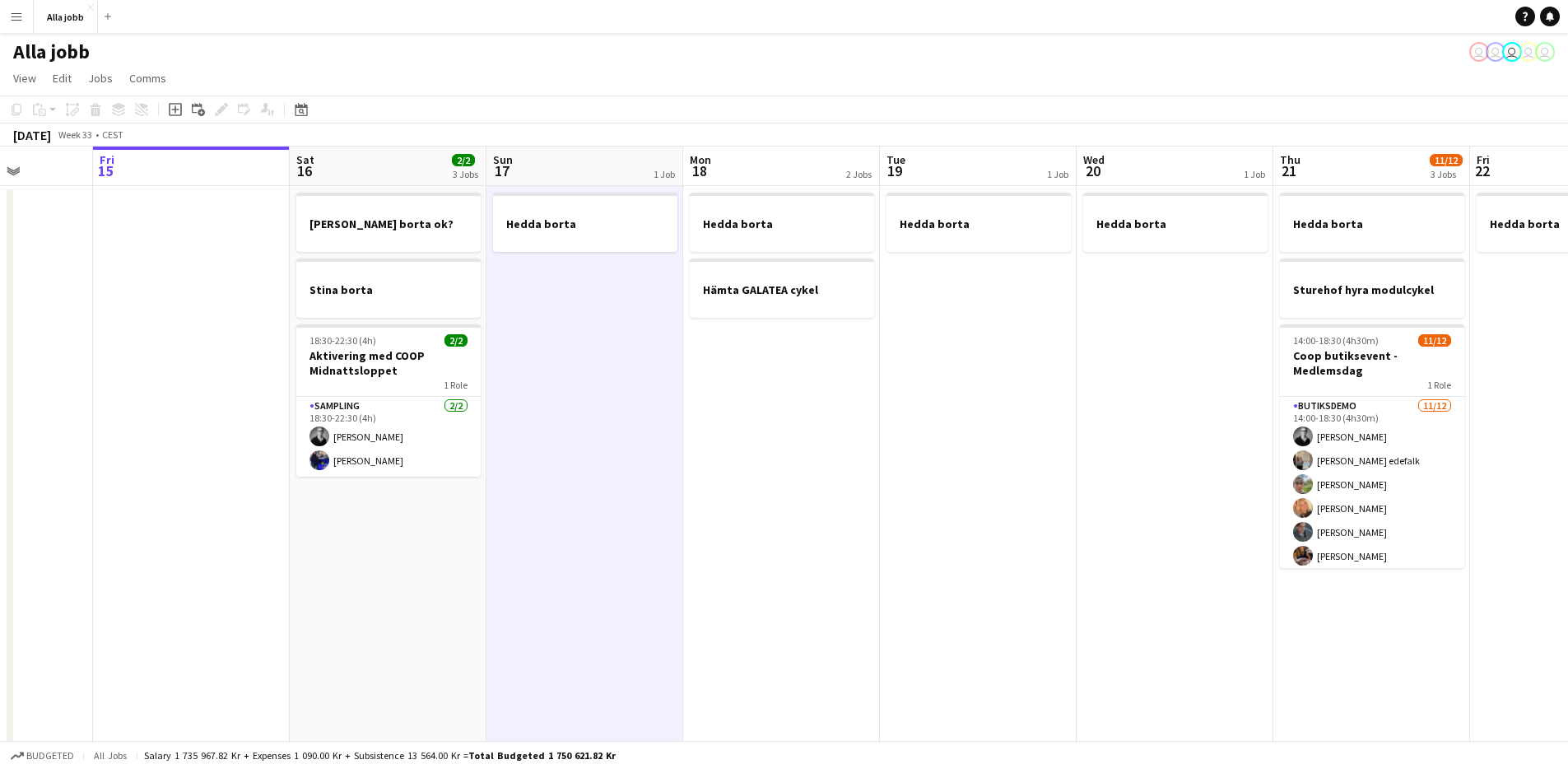
drag, startPoint x: 662, startPoint y: 500, endPoint x: 460, endPoint y: 533, distance: 204.7
click at [460, 533] on app-calendar-viewport "Mon 11 Tue 12 1 Job Wed 13 1 Job Thu 14 Fri 15 Sat 16 2/2 3 Jobs Sun 17 1 Job M…" at bounding box center [784, 575] width 1568 height 857
click at [460, 533] on app-date-cell "[PERSON_NAME] borta ok? Stina borta 18:30-22:30 (4h) 2/2 Aktivering med COOP Mi…" at bounding box center [387, 594] width 197 height 817
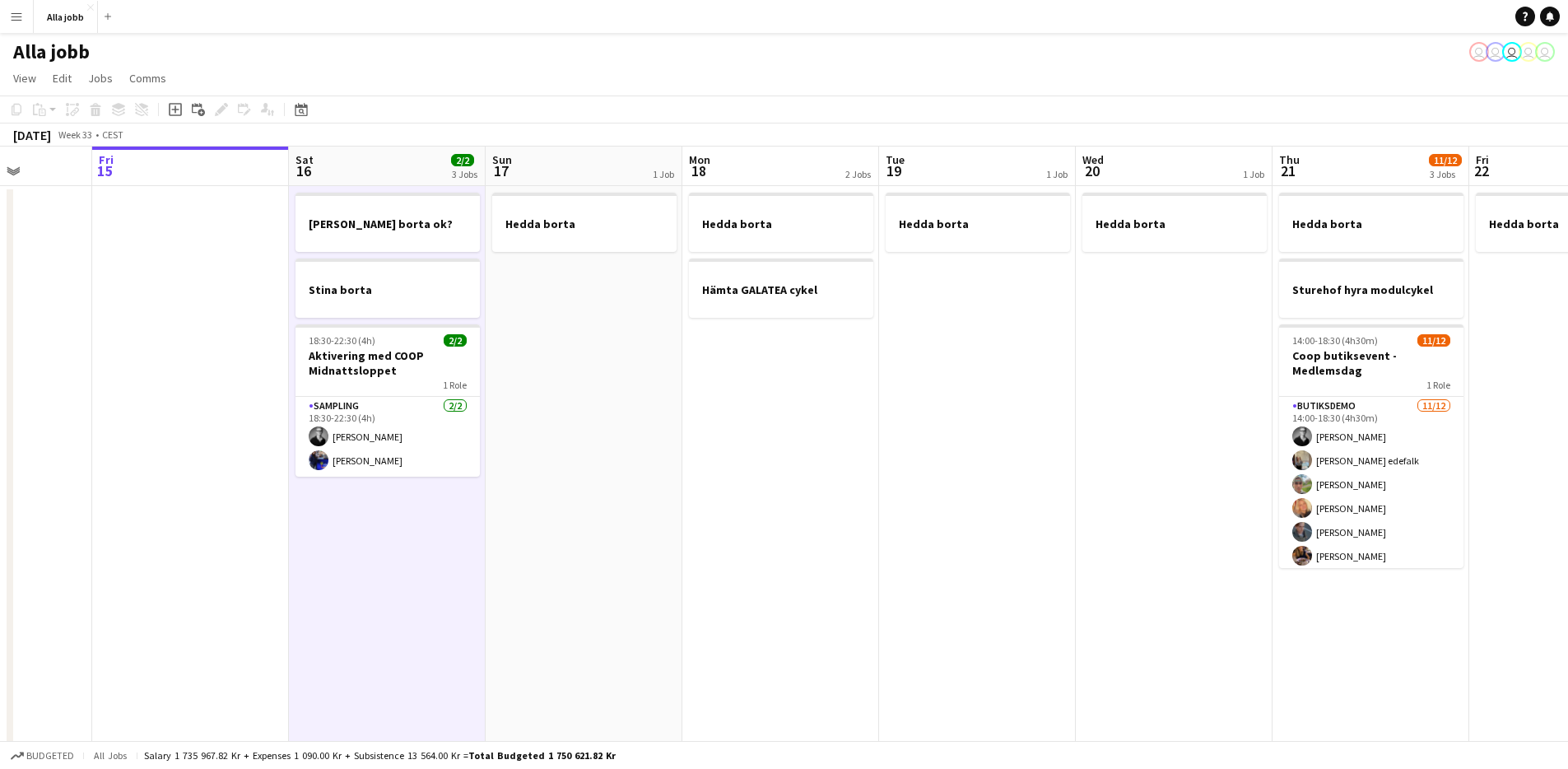
click at [563, 485] on app-date-cell "Hedda borta" at bounding box center [584, 594] width 197 height 817
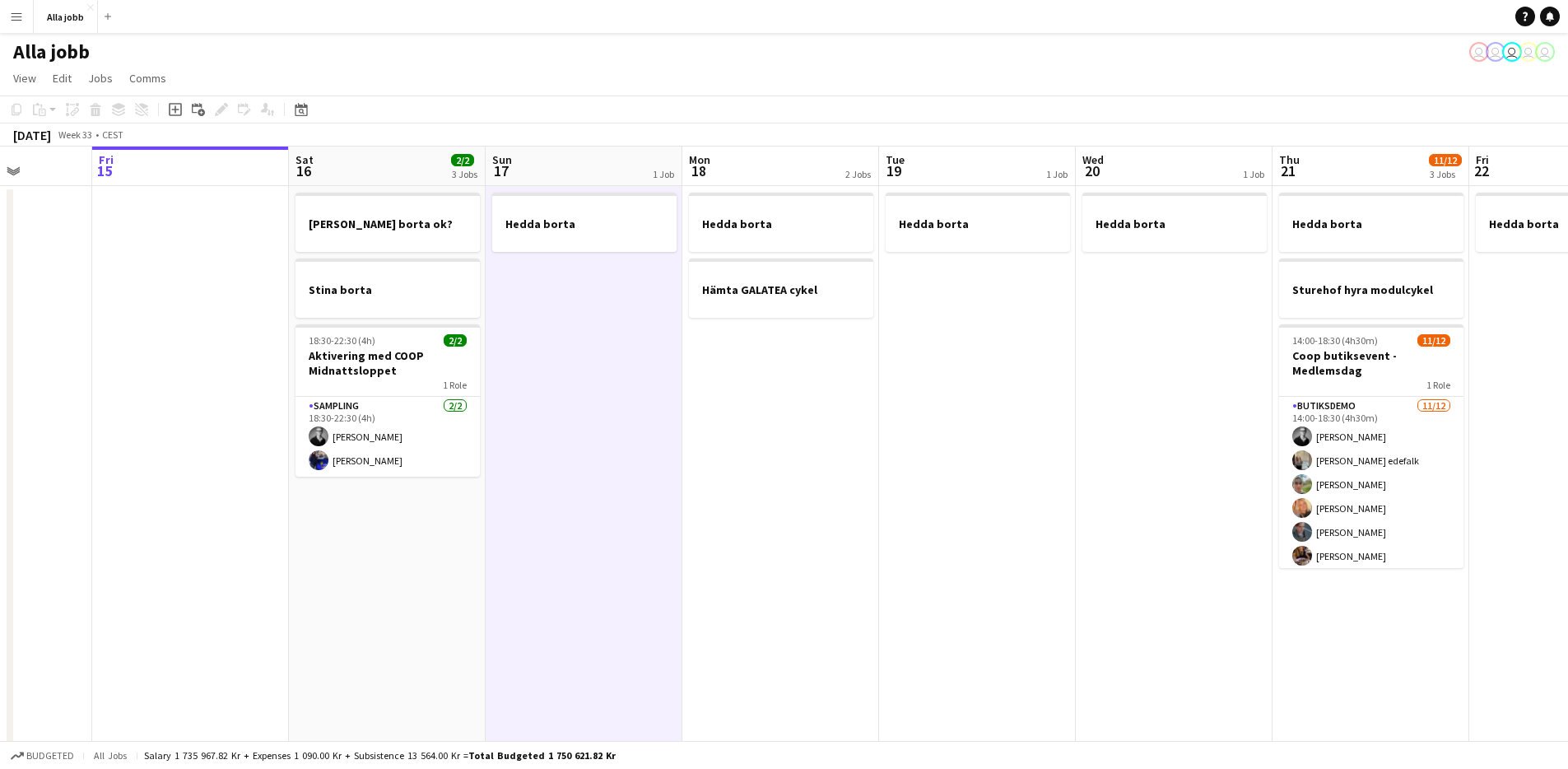
click at [472, 512] on app-date-cell "[PERSON_NAME] borta ok? Stina borta 18:30-22:30 (4h) 2/2 Aktivering med COOP Mi…" at bounding box center [387, 594] width 197 height 817
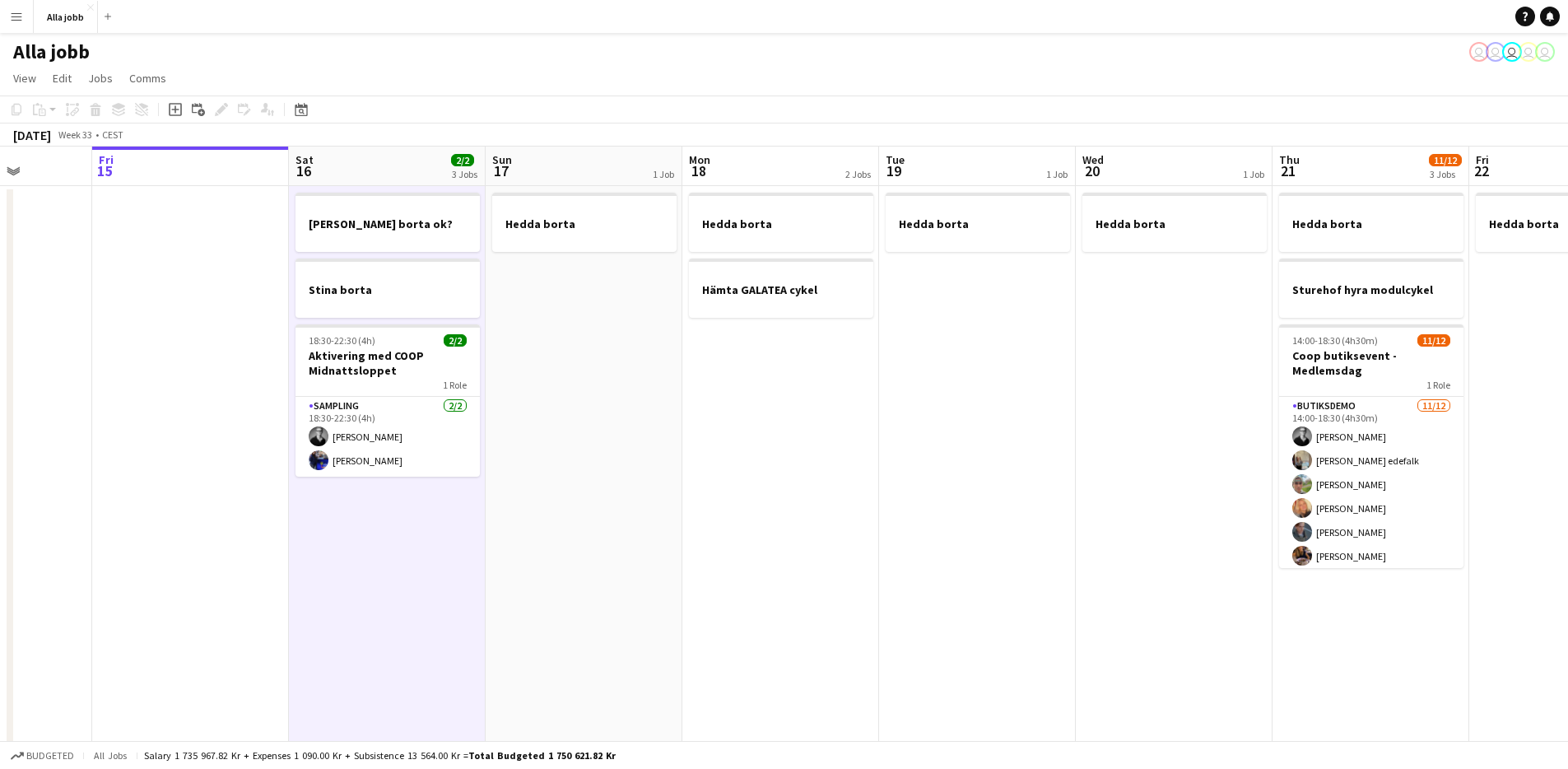
click at [623, 501] on app-date-cell "Hedda borta" at bounding box center [584, 594] width 197 height 817
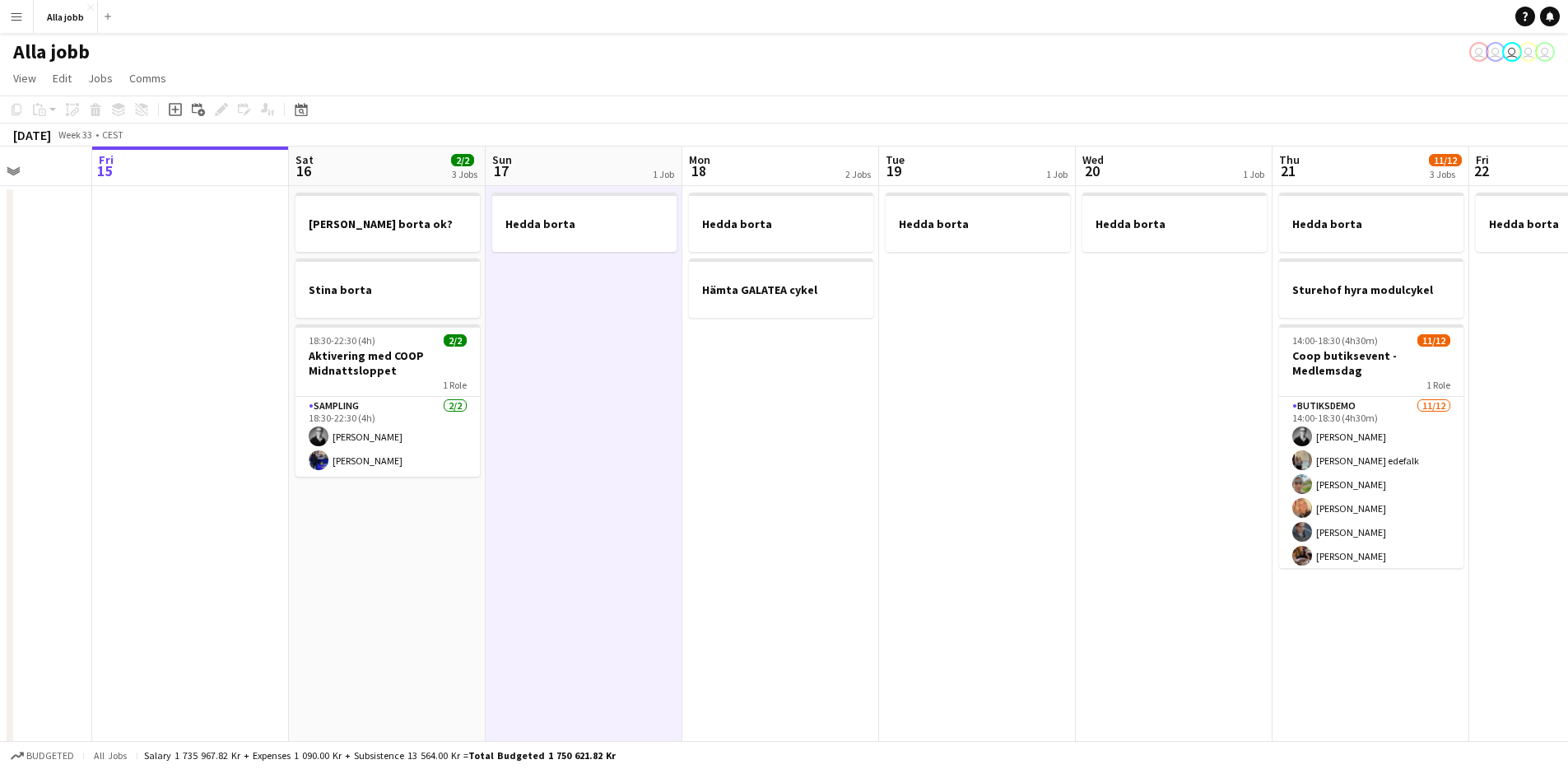
click at [371, 526] on app-date-cell "[PERSON_NAME] borta ok? Stina borta 18:30-22:30 (4h) 2/2 Aktivering med COOP Mi…" at bounding box center [387, 594] width 197 height 817
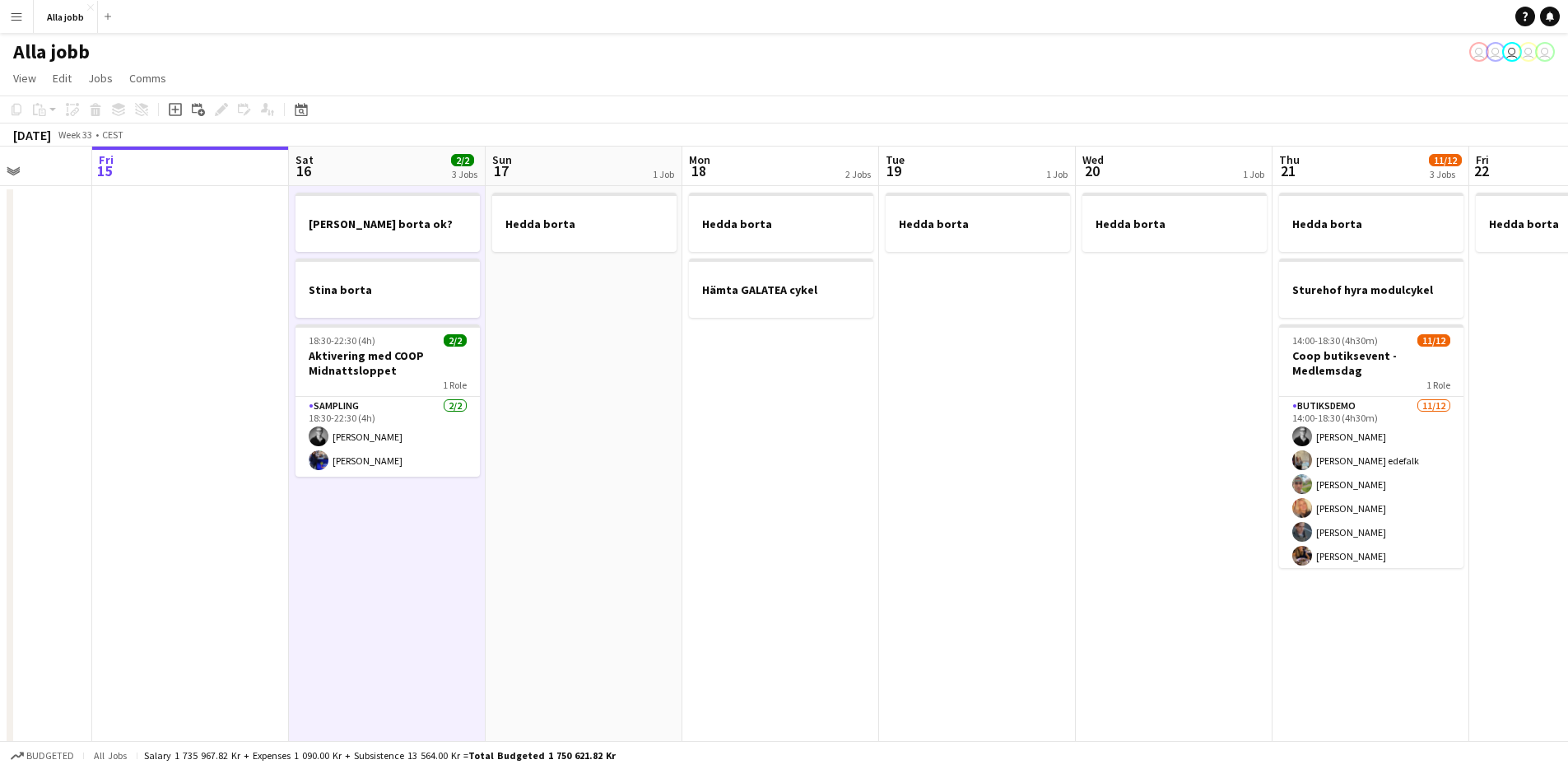
click at [627, 413] on app-date-cell "Hedda borta" at bounding box center [584, 594] width 197 height 817
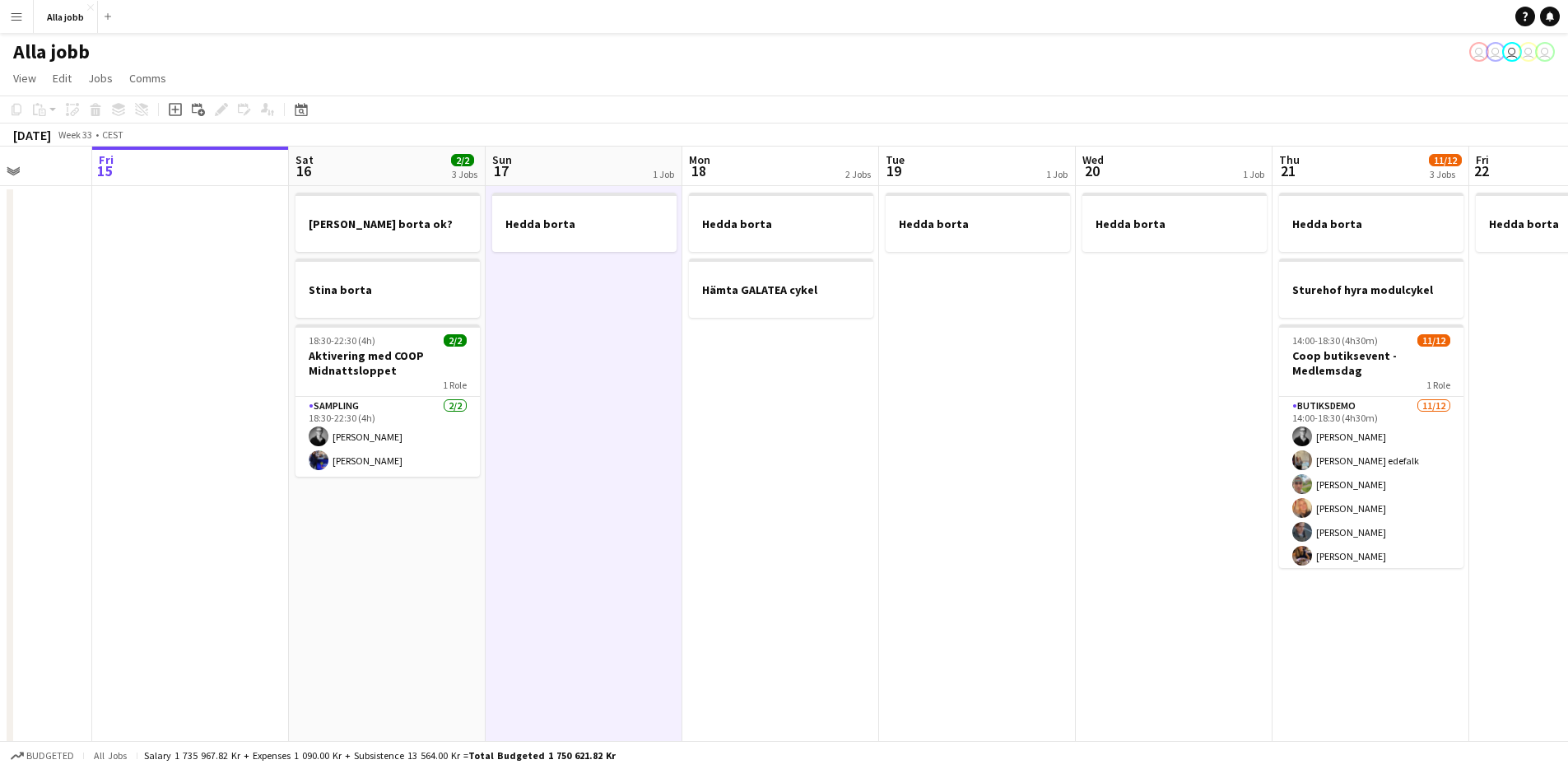
click at [627, 412] on app-date-cell "Hedda borta" at bounding box center [584, 594] width 197 height 817
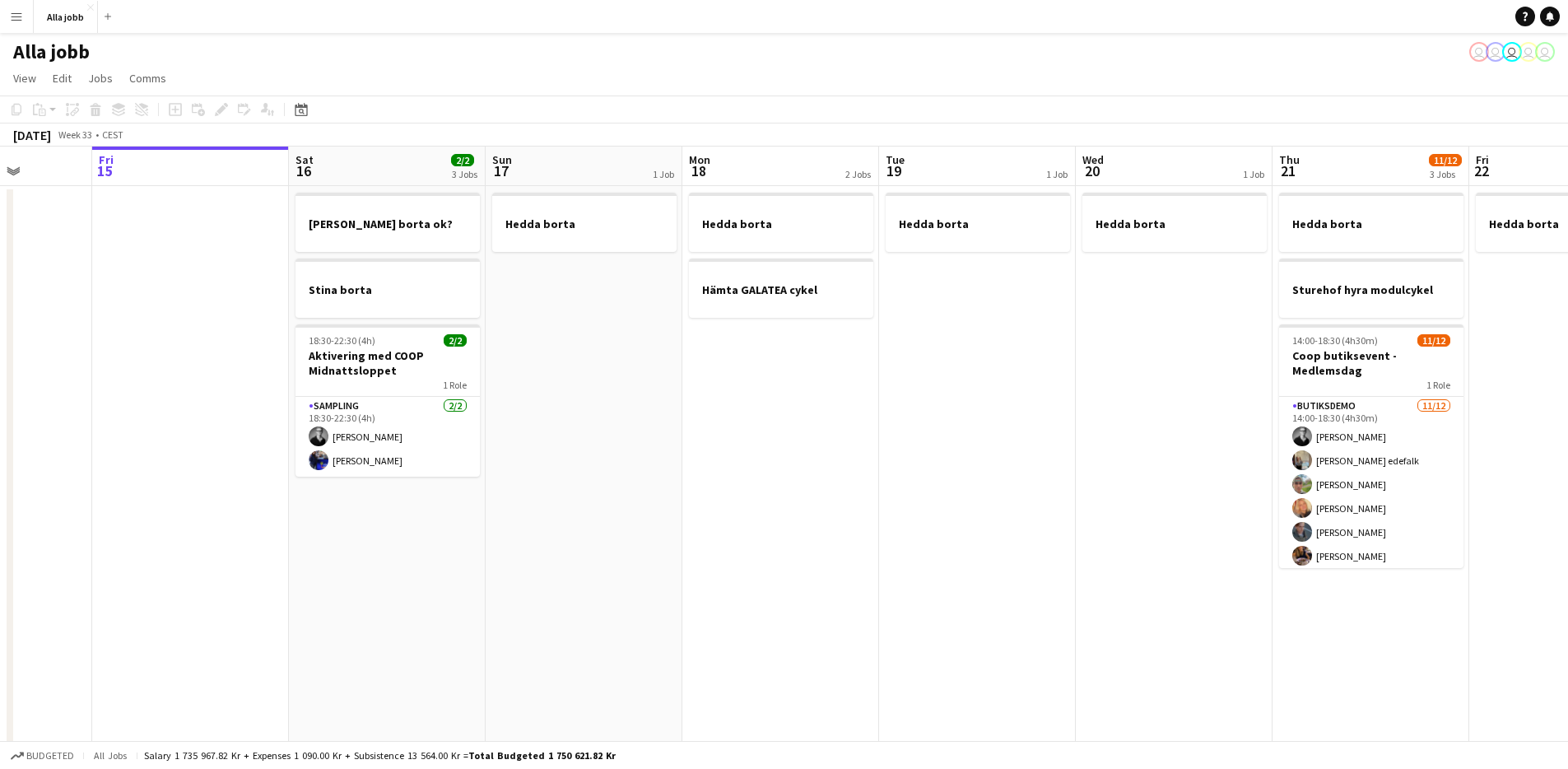
click at [804, 459] on app-date-cell "Hedda borta Hämta GALATEA cykel" at bounding box center [781, 594] width 197 height 817
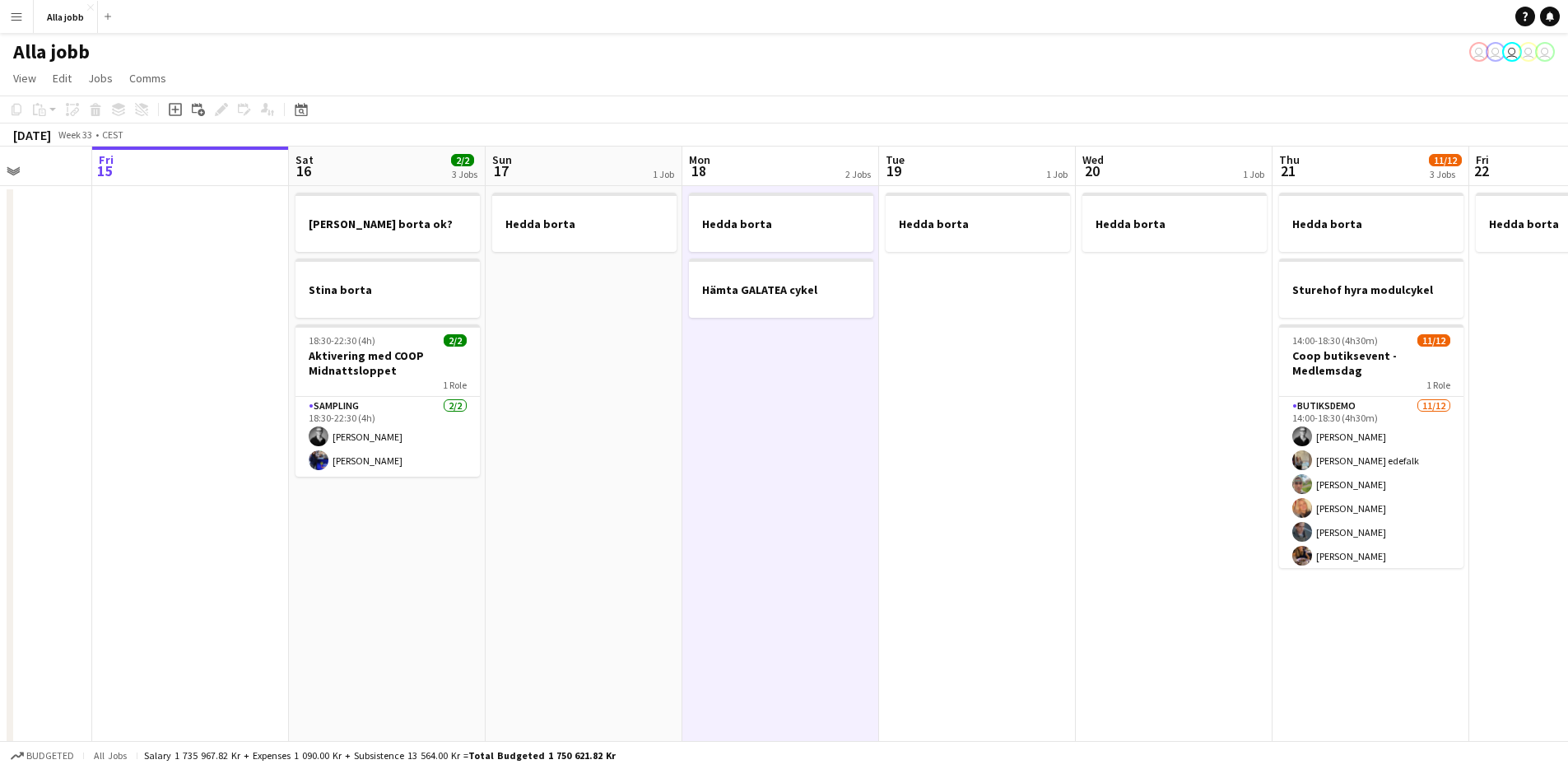
click at [699, 398] on app-date-cell "Hedda borta Hämta GALATEA cykel" at bounding box center [781, 594] width 197 height 817
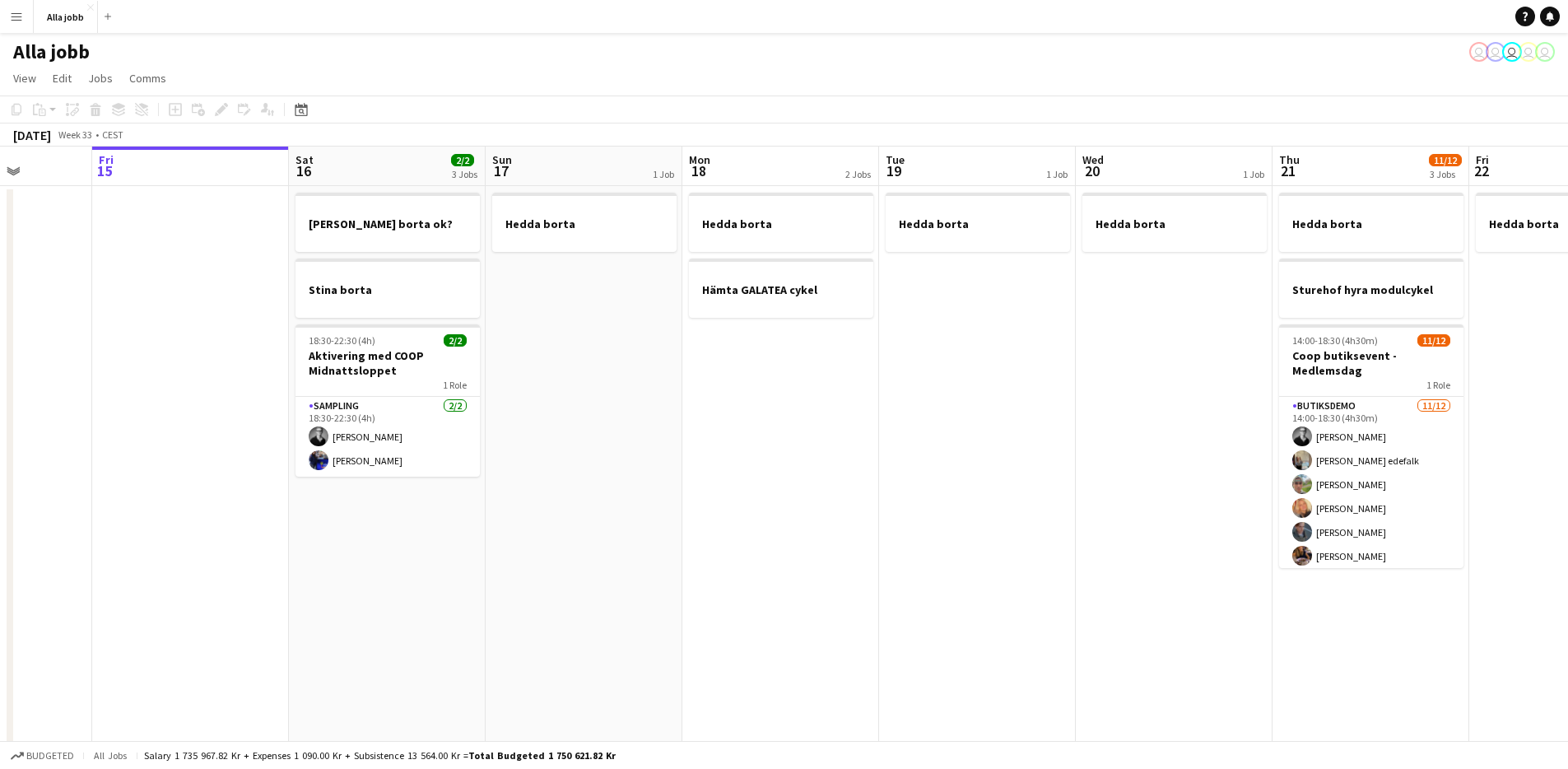
click at [623, 365] on app-date-cell "Hedda borta" at bounding box center [584, 594] width 197 height 817
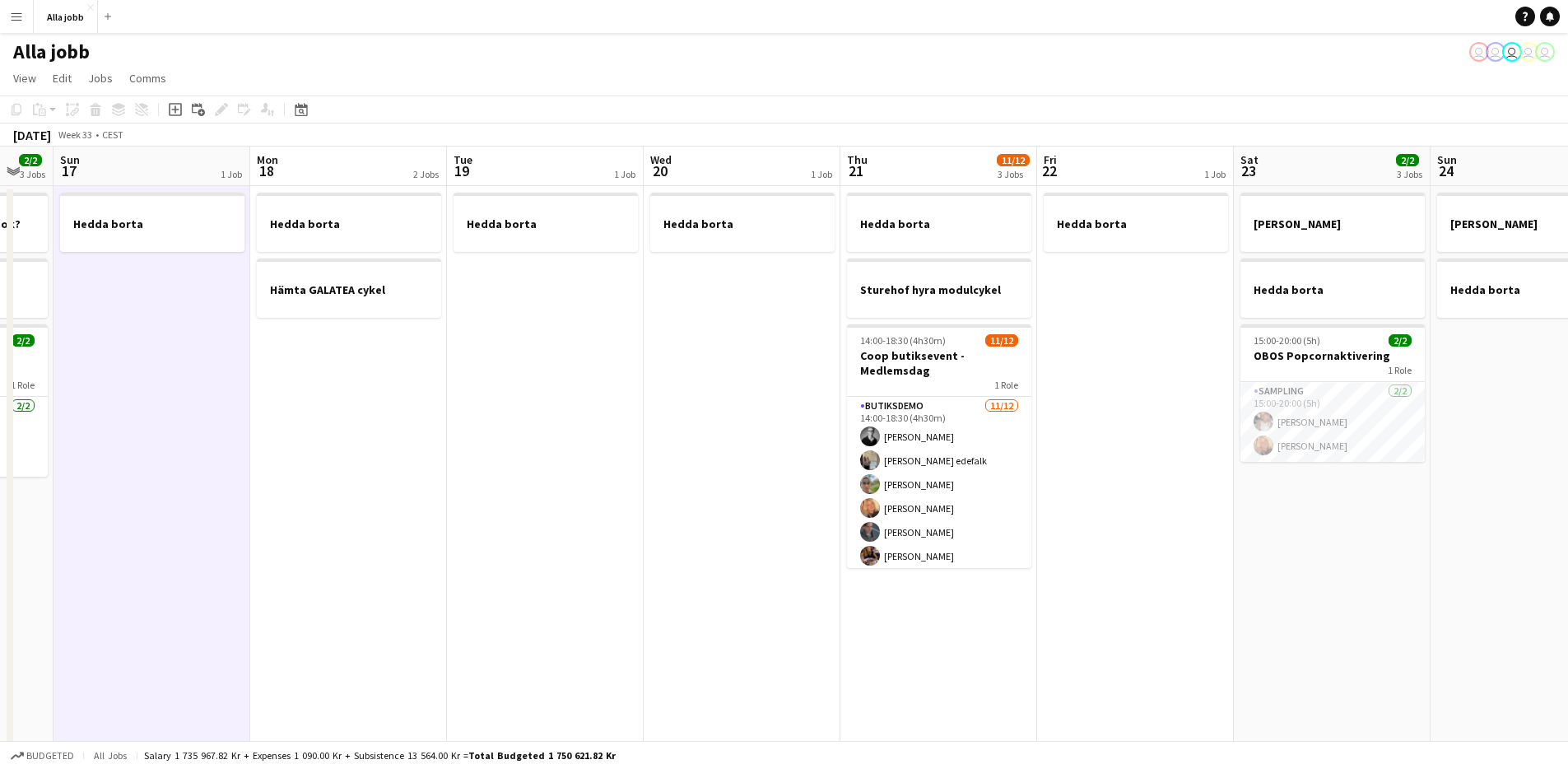
drag, startPoint x: 908, startPoint y: 424, endPoint x: 473, endPoint y: 353, distance: 440.8
click at [473, 353] on app-calendar-viewport "Wed 13 1 Job Thu 14 Fri 15 Sat 16 2/2 3 Jobs Sun 17 1 Job Mon 18 2 Jobs Tue 19 …" at bounding box center [784, 575] width 1568 height 857
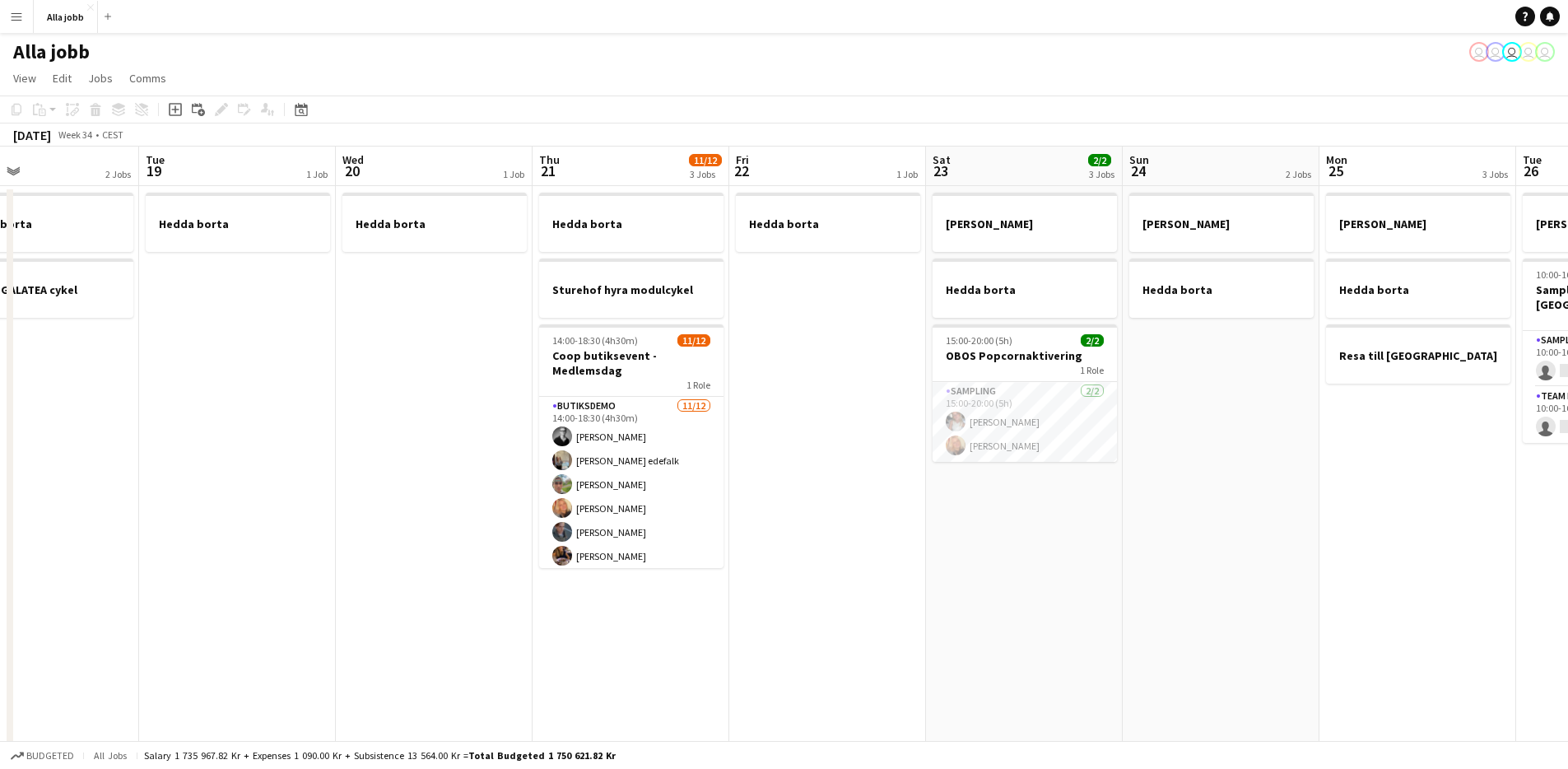
scroll to position [0, 651]
drag, startPoint x: 1079, startPoint y: 414, endPoint x: 771, endPoint y: 372, distance: 310.9
click at [771, 372] on app-calendar-viewport "Fri 15 Sat 16 2/2 3 Jobs Sun 17 1 Job Mon 18 2 Jobs Tue 19 1 Job Wed 20 1 Job T…" at bounding box center [784, 575] width 1568 height 857
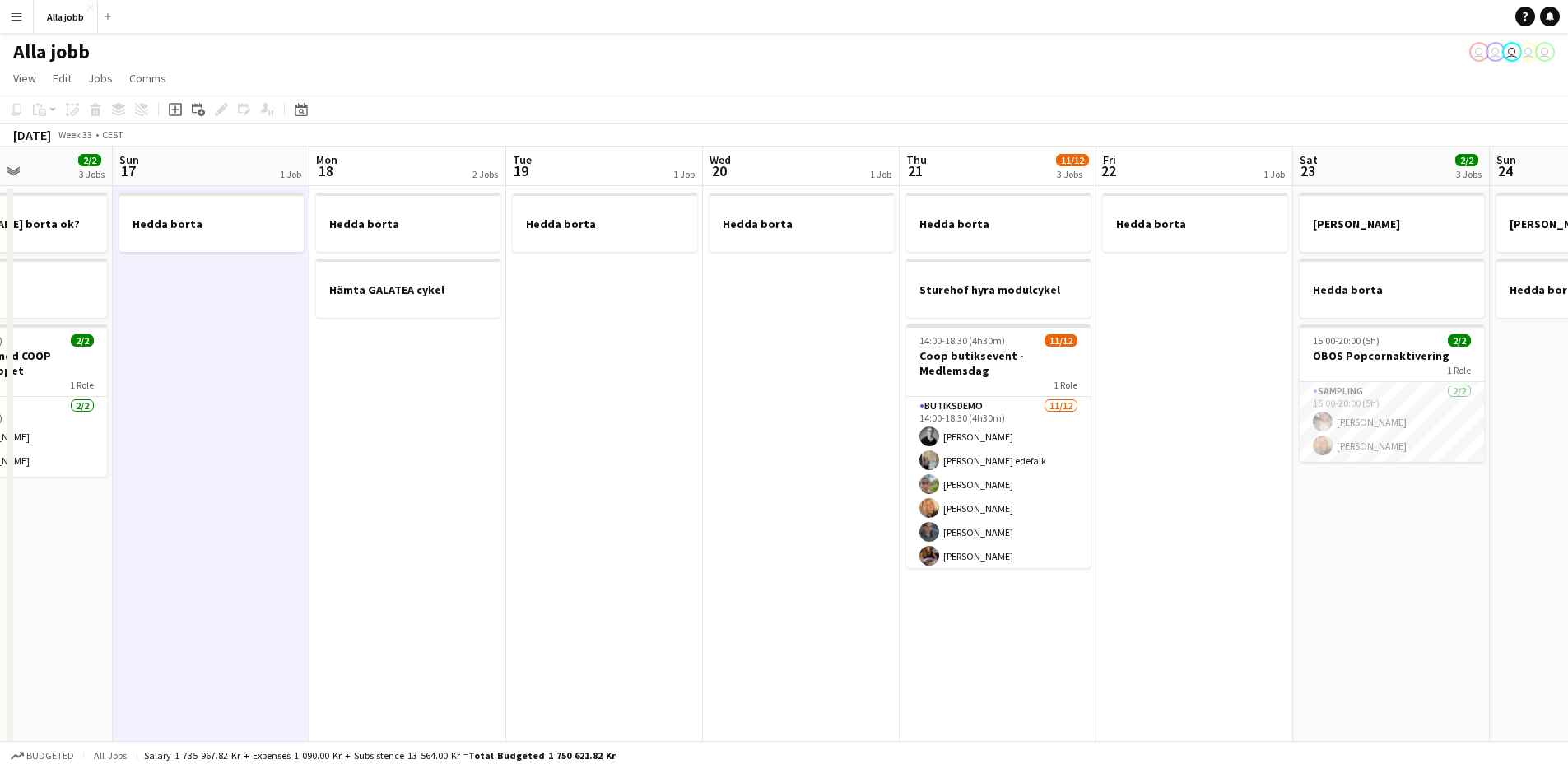
drag, startPoint x: 385, startPoint y: 339, endPoint x: 754, endPoint y: 314, distance: 369.8
click at [754, 314] on app-calendar-viewport "Thu 14 Fri 15 Sat 16 2/2 3 Jobs Sun 17 1 Job Mon 18 2 Jobs Tue 19 1 Job Wed 20 …" at bounding box center [784, 575] width 1568 height 857
click at [724, 316] on app-date-cell "Hedda borta" at bounding box center [801, 594] width 197 height 817
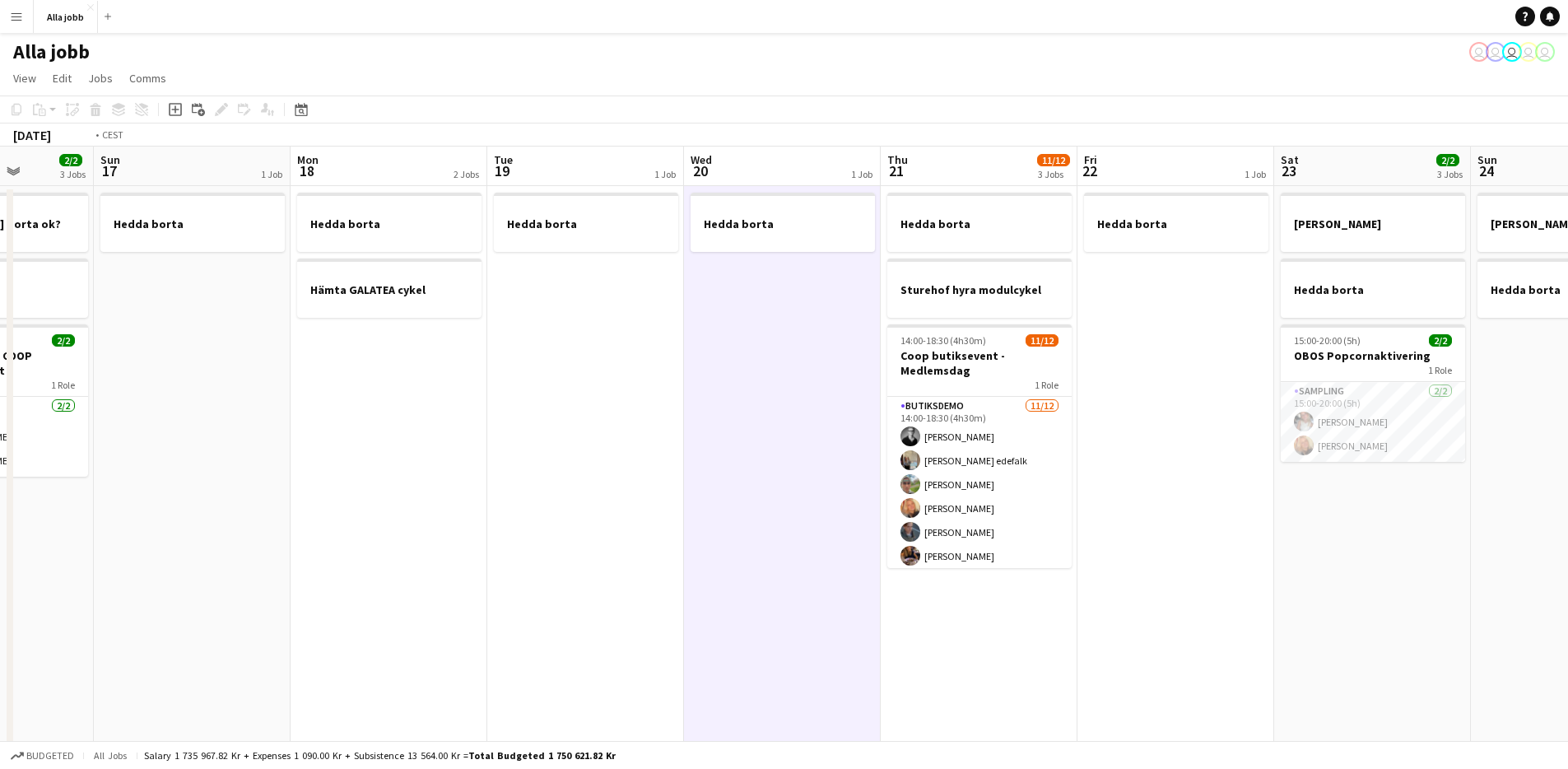
drag, startPoint x: 627, startPoint y: 327, endPoint x: 310, endPoint y: 336, distance: 317.1
click at [310, 336] on app-calendar-viewport "Thu 14 Fri 15 Sat 16 2/2 3 Jobs Sun 17 1 Job Mon 18 2 Jobs Tue 19 1 Job Wed 20 …" at bounding box center [784, 575] width 1568 height 857
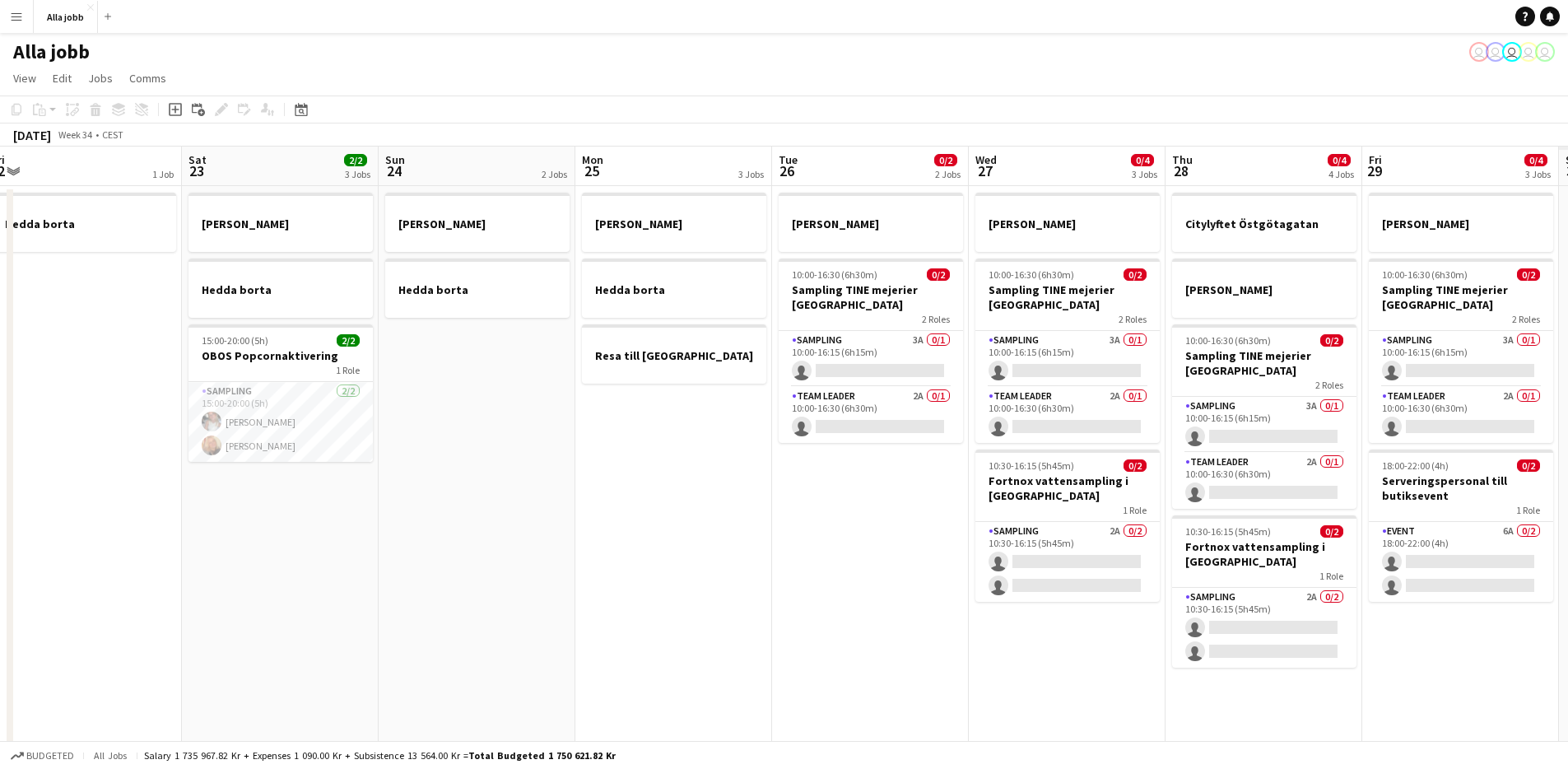
drag, startPoint x: 885, startPoint y: 446, endPoint x: 419, endPoint y: 446, distance: 466.0
click at [417, 447] on app-calendar-viewport "Mon 18 2 Jobs Tue 19 1 Job Wed 20 1 Job Thu 21 11/12 3 Jobs Fri 22 1 Job Sat 23…" at bounding box center [784, 575] width 1568 height 857
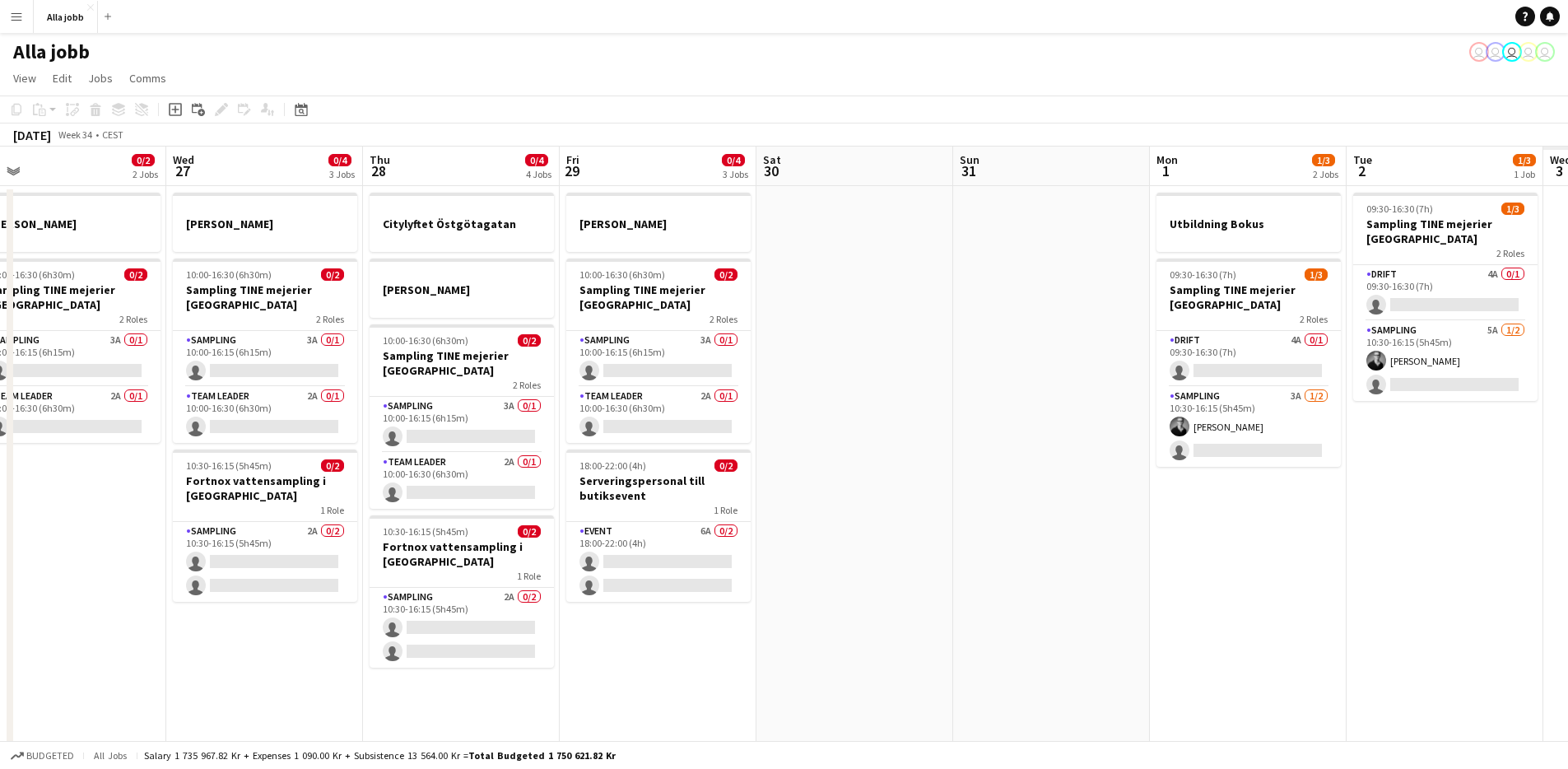
drag, startPoint x: 829, startPoint y: 497, endPoint x: 598, endPoint y: 507, distance: 231.2
click at [598, 507] on app-calendar-viewport "Fri 22 1 Job Sat 23 2/2 3 Jobs Sun 24 2 Jobs Mon 25 3 Jobs Tue 26 0/2 2 Jobs We…" at bounding box center [784, 575] width 1568 height 857
